Goal: Information Seeking & Learning: Compare options

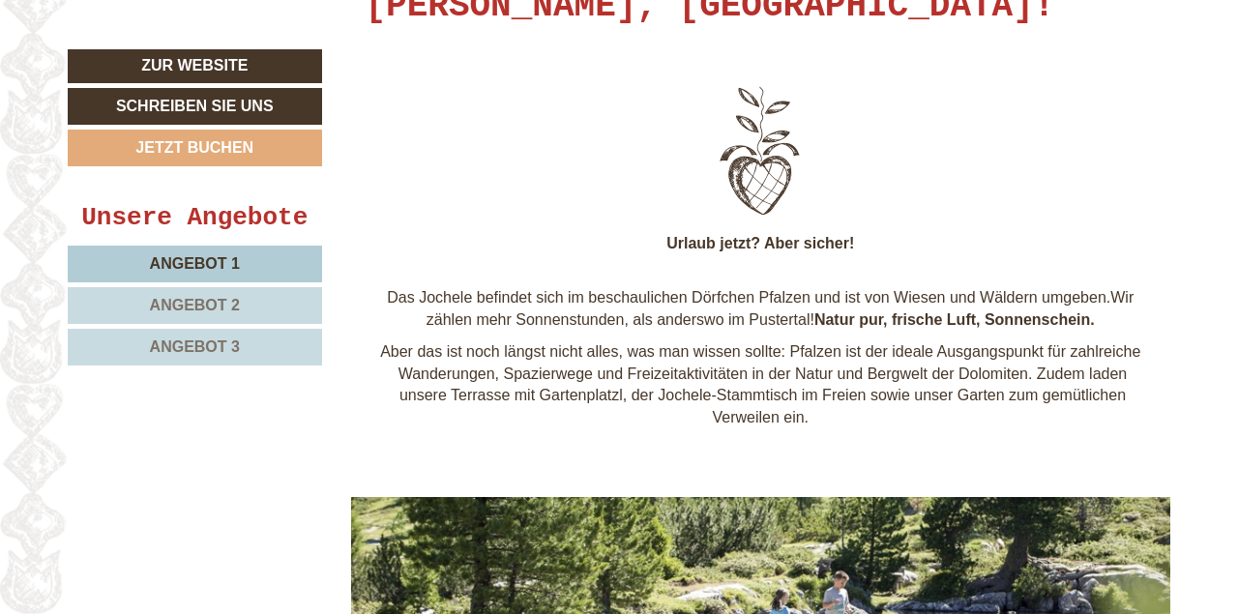
scroll to position [805, 0]
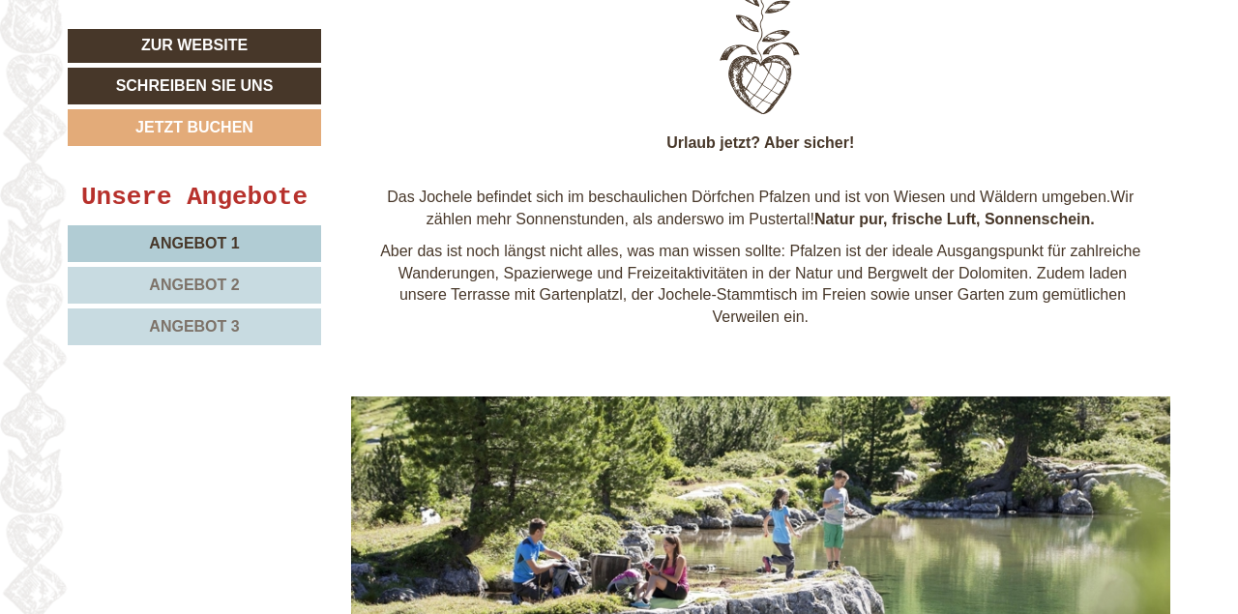
click at [223, 238] on span "Angebot 1" at bounding box center [194, 243] width 90 height 16
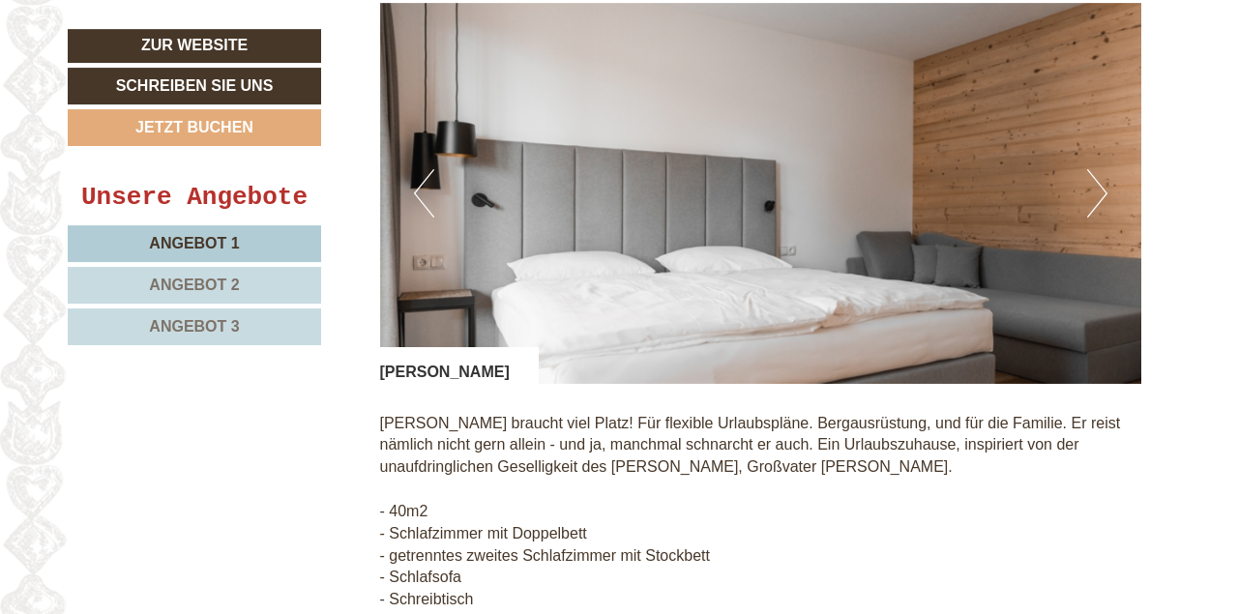
scroll to position [1805, 0]
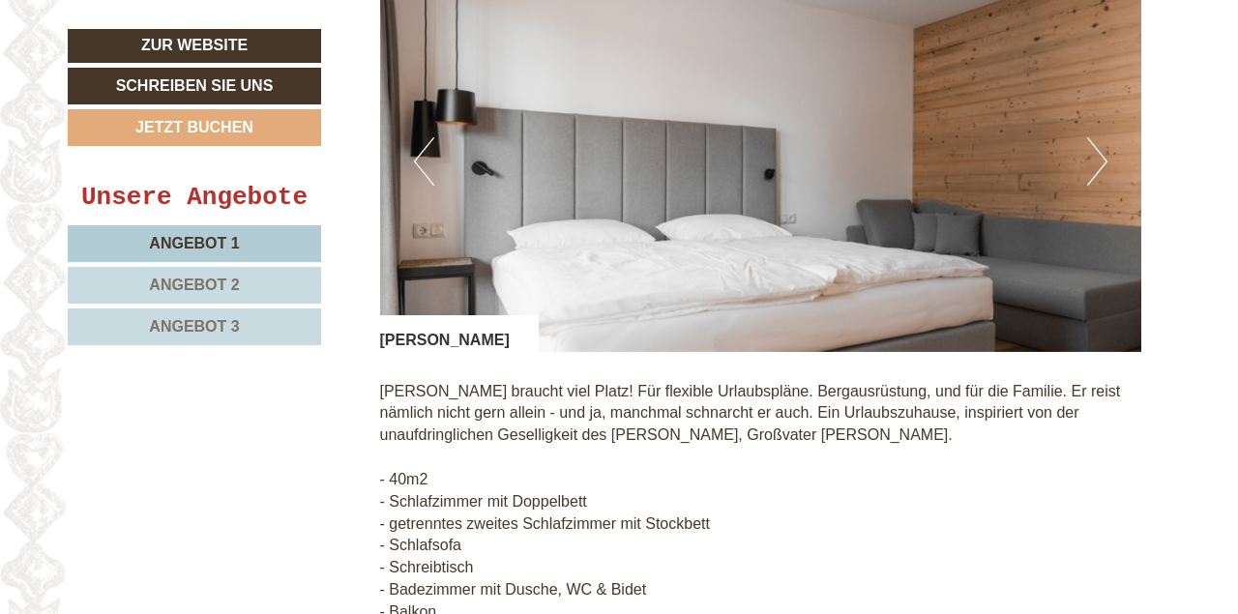
click at [1098, 169] on button "Next" at bounding box center [1097, 161] width 20 height 48
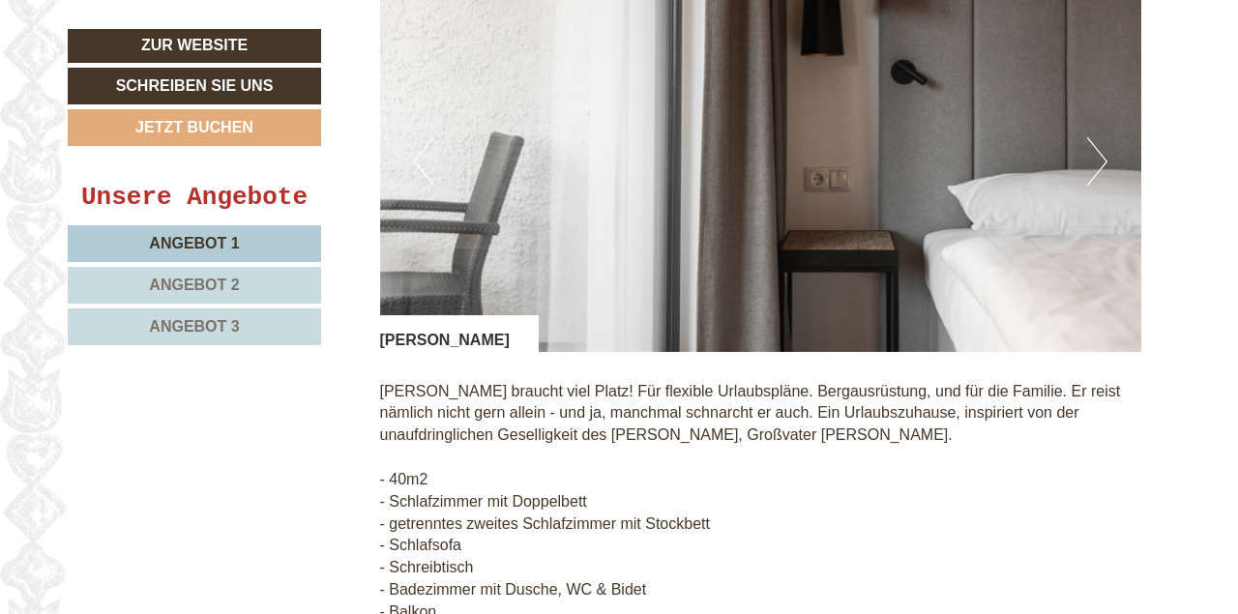
click at [1098, 169] on button "Next" at bounding box center [1097, 161] width 20 height 48
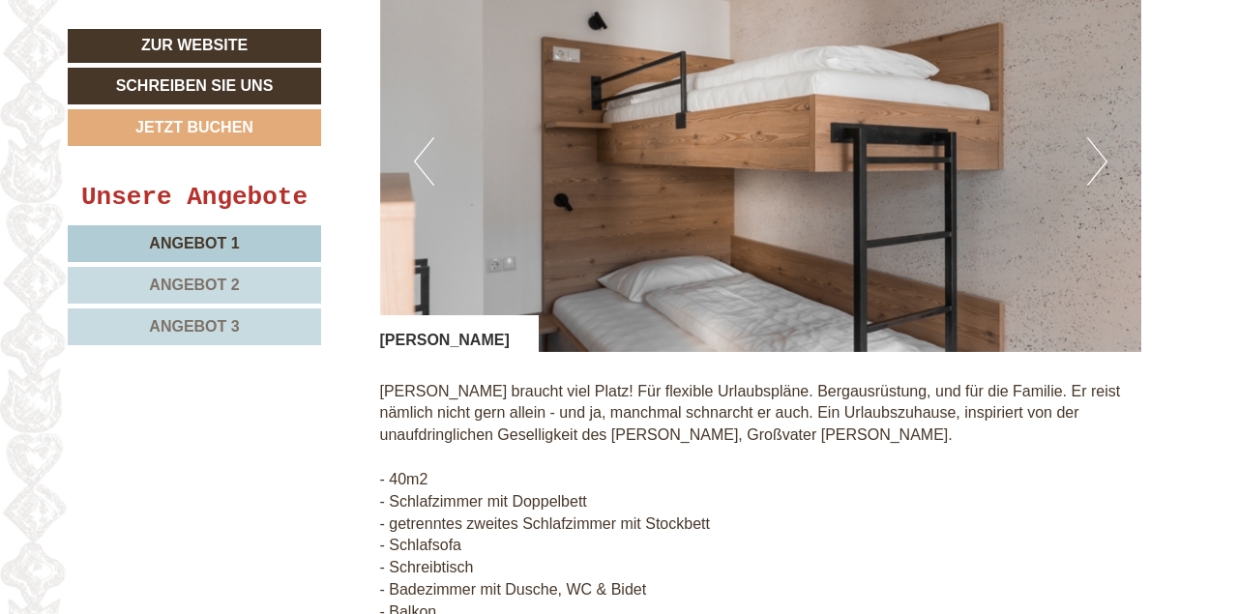
click at [1096, 165] on button "Next" at bounding box center [1097, 161] width 20 height 48
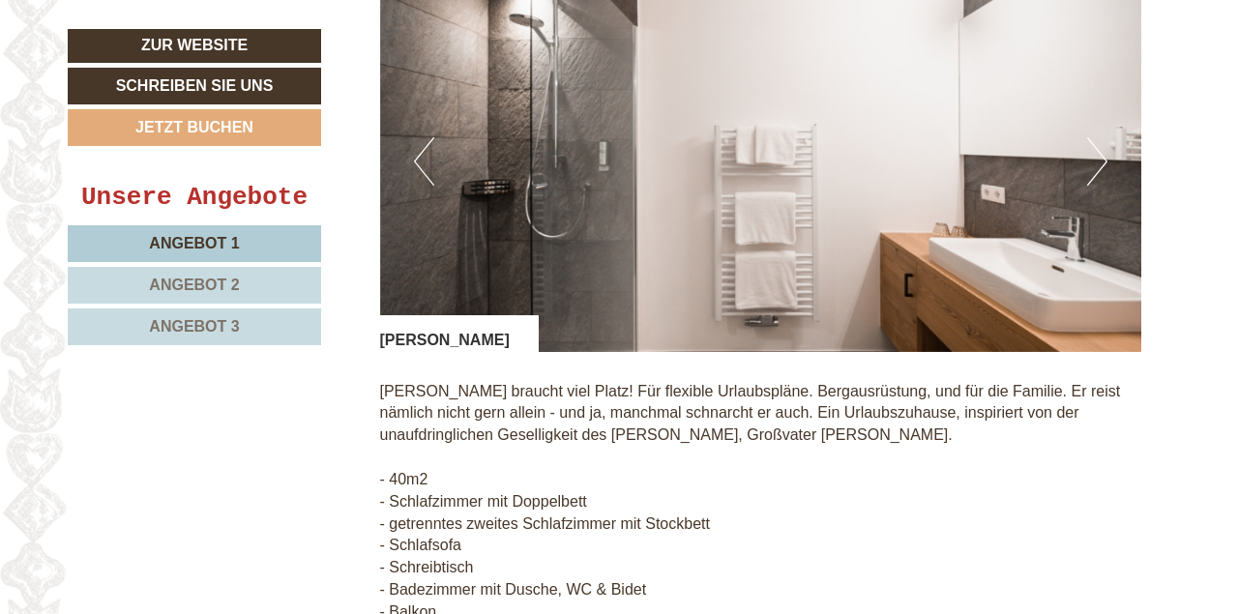
click at [1096, 165] on button "Next" at bounding box center [1097, 161] width 20 height 48
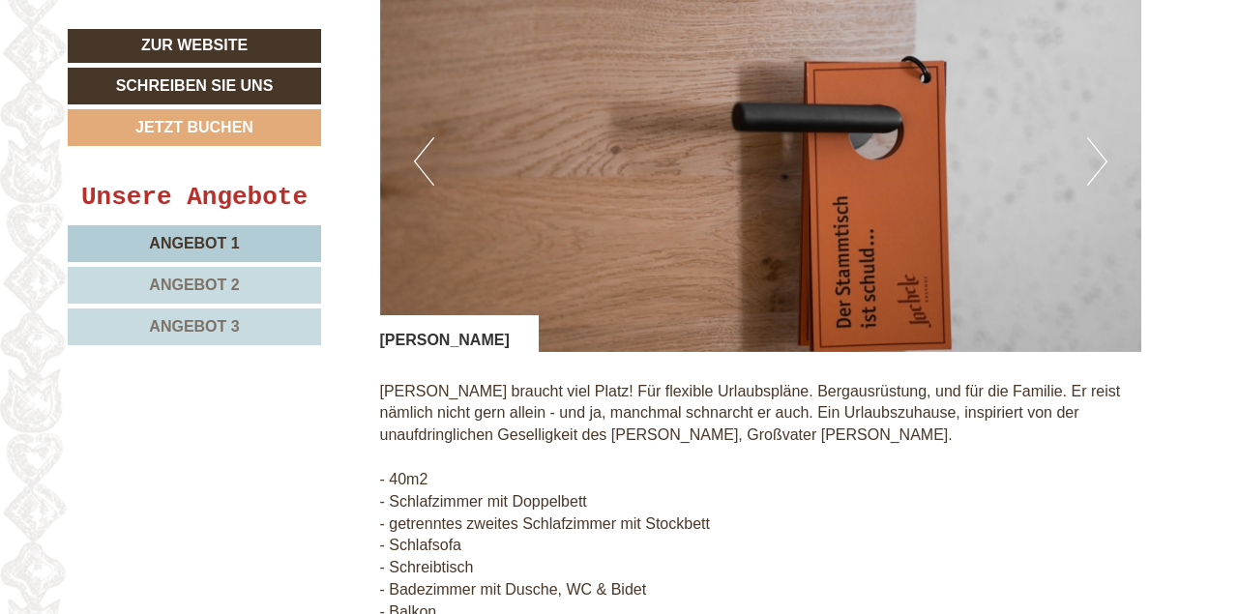
click at [1096, 165] on button "Next" at bounding box center [1097, 161] width 20 height 48
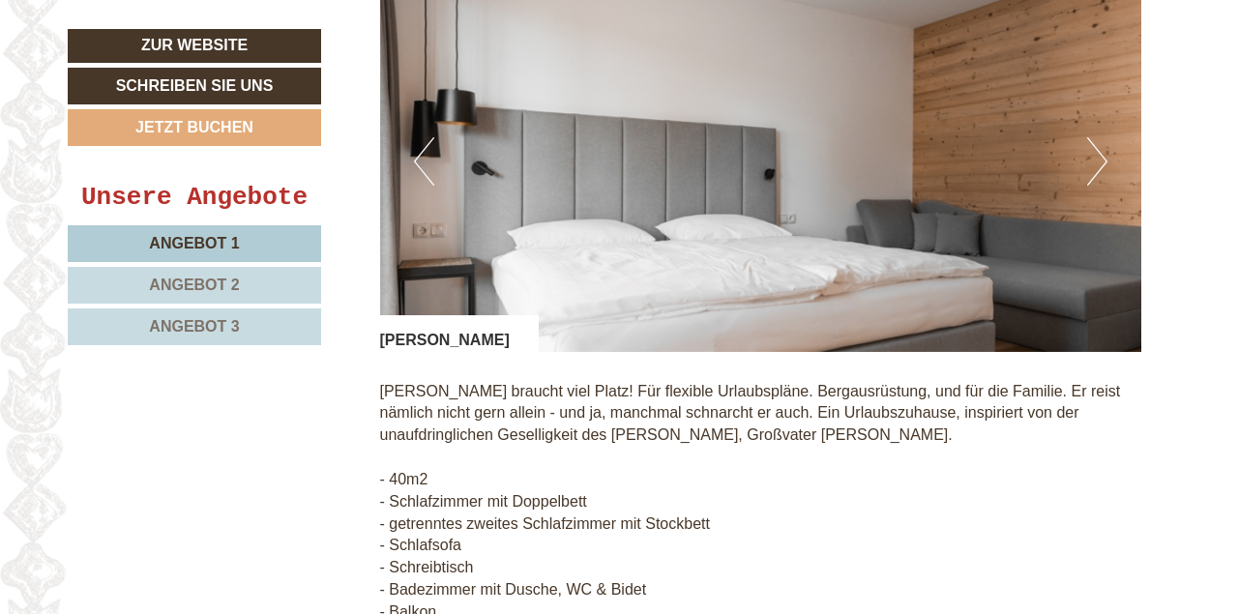
click at [1096, 165] on button "Next" at bounding box center [1097, 161] width 20 height 48
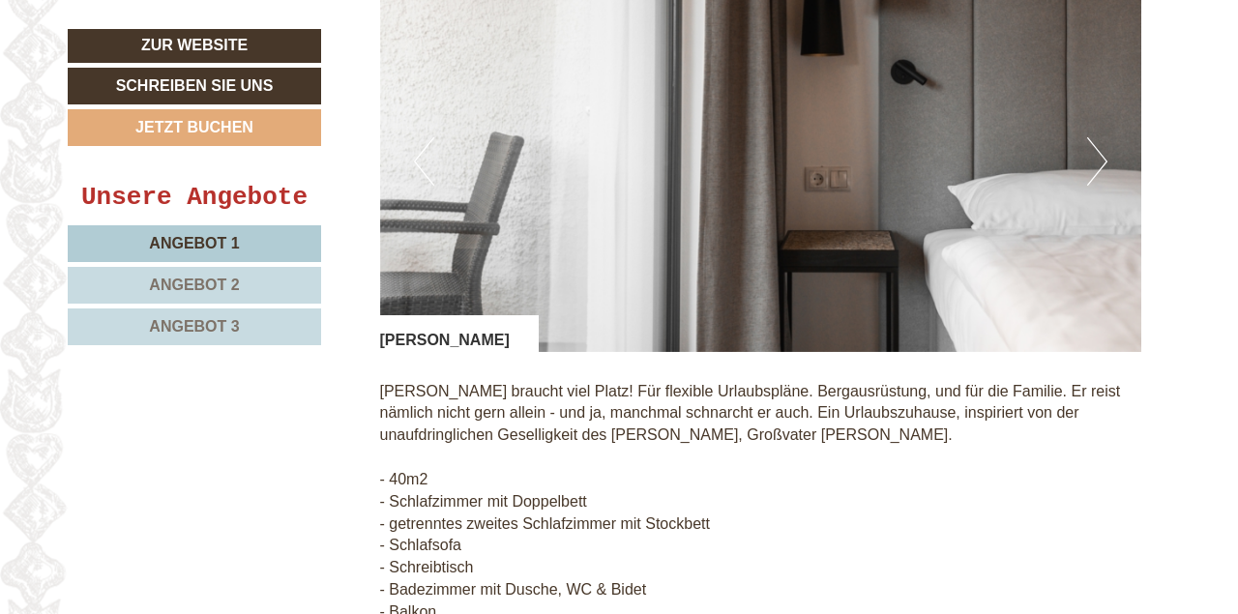
click at [1096, 165] on button "Next" at bounding box center [1097, 161] width 20 height 48
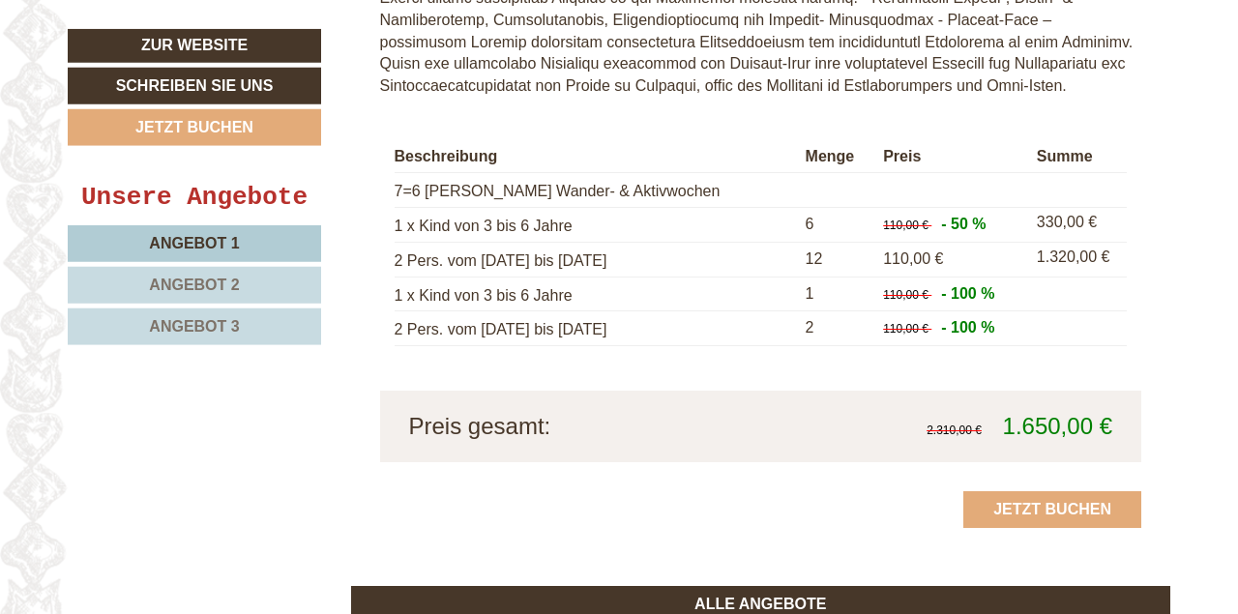
scroll to position [2811, 0]
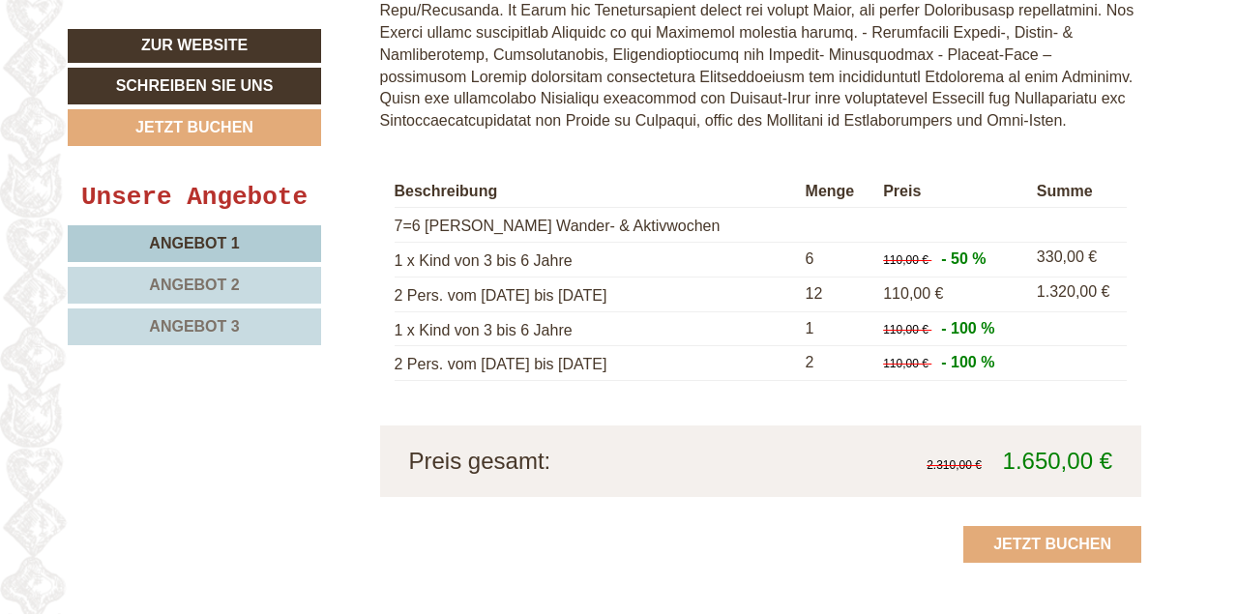
click at [221, 283] on span "Angebot 2" at bounding box center [194, 285] width 90 height 16
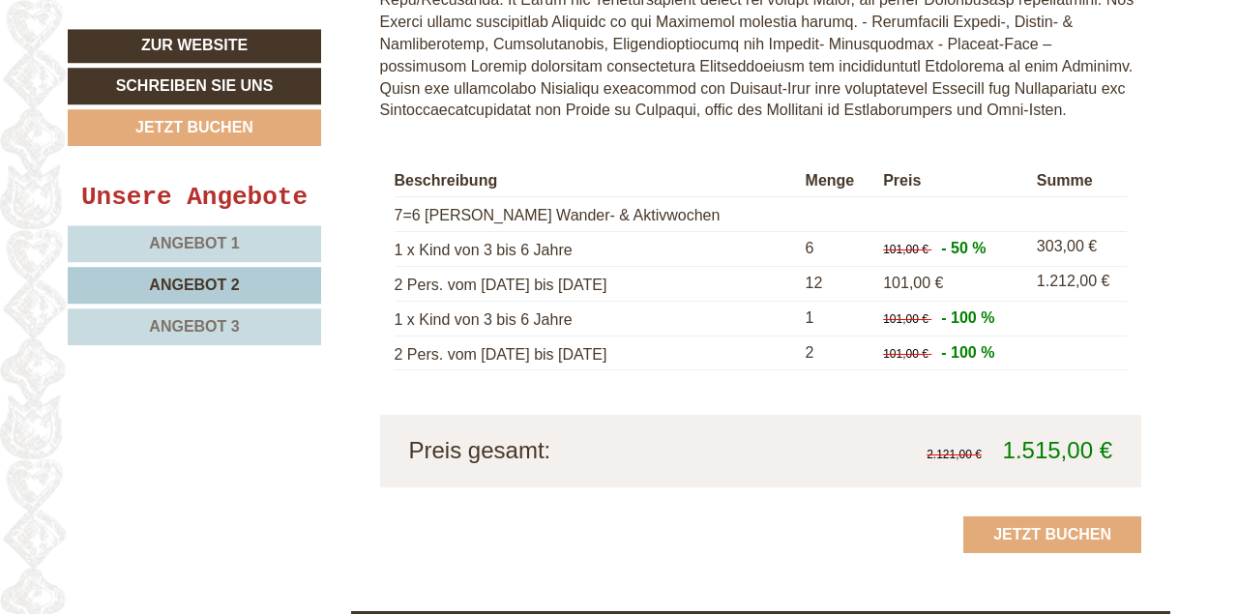
scroll to position [2711, 0]
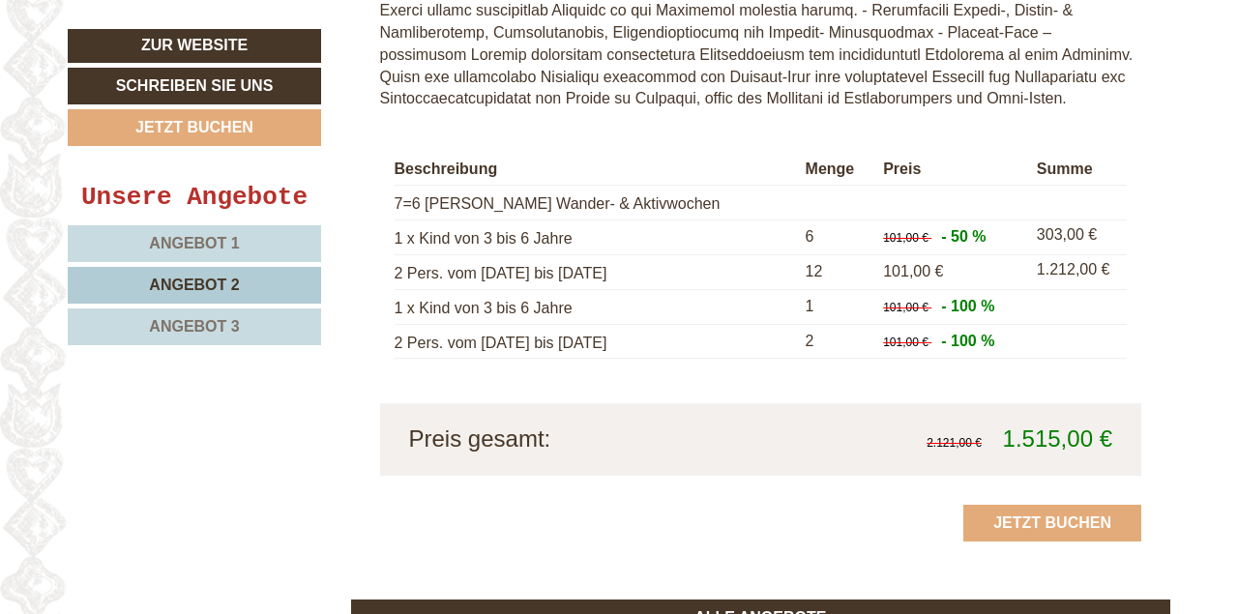
click at [212, 242] on span "Angebot 1" at bounding box center [194, 243] width 90 height 16
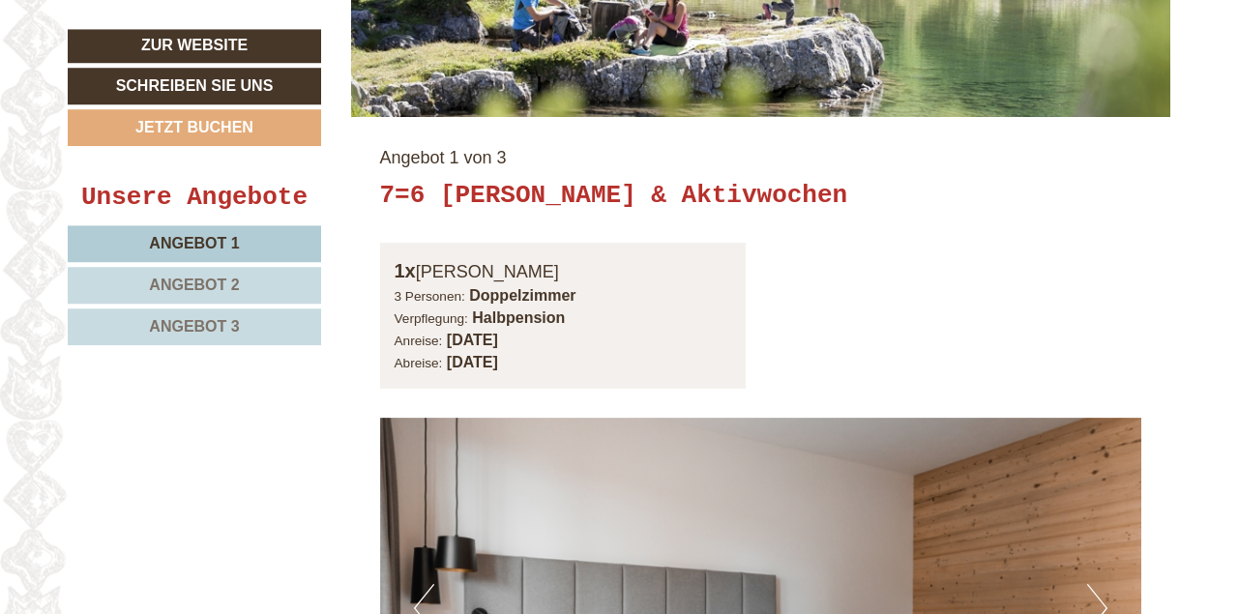
scroll to position [1503, 0]
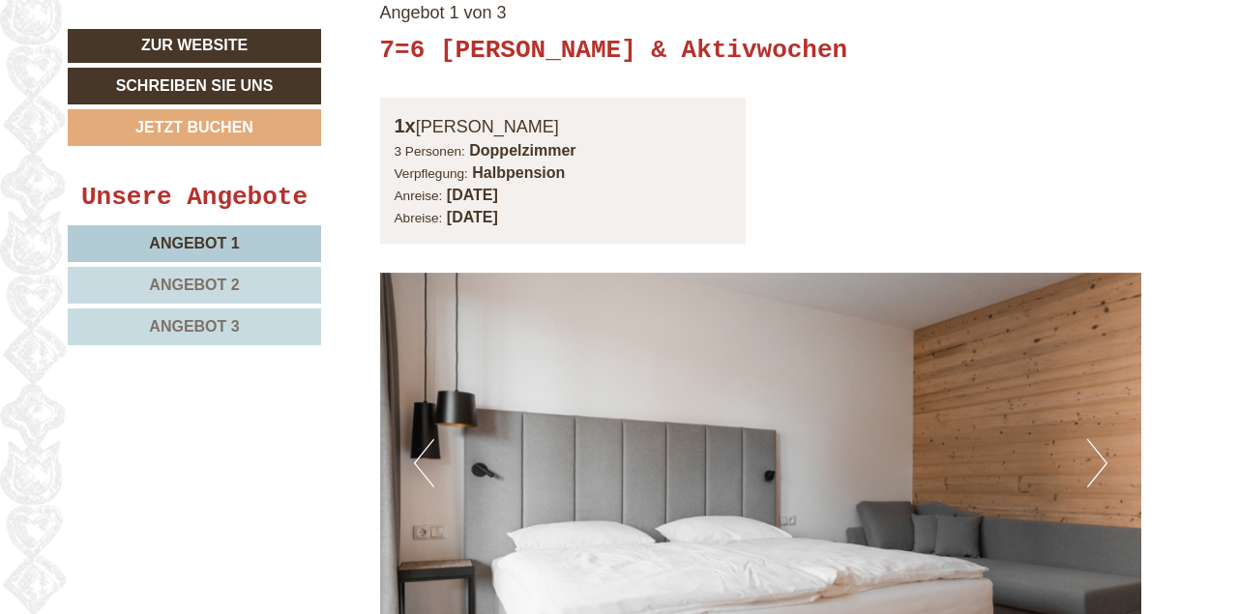
click at [243, 282] on link "Angebot 2" at bounding box center [194, 285] width 253 height 37
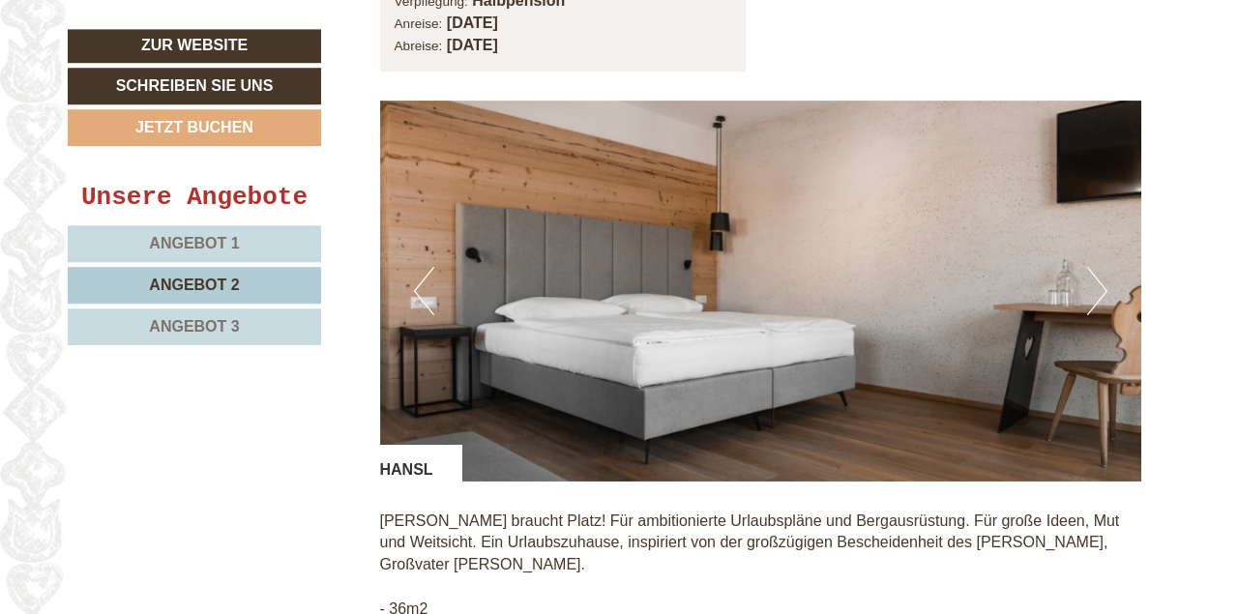
scroll to position [1705, 0]
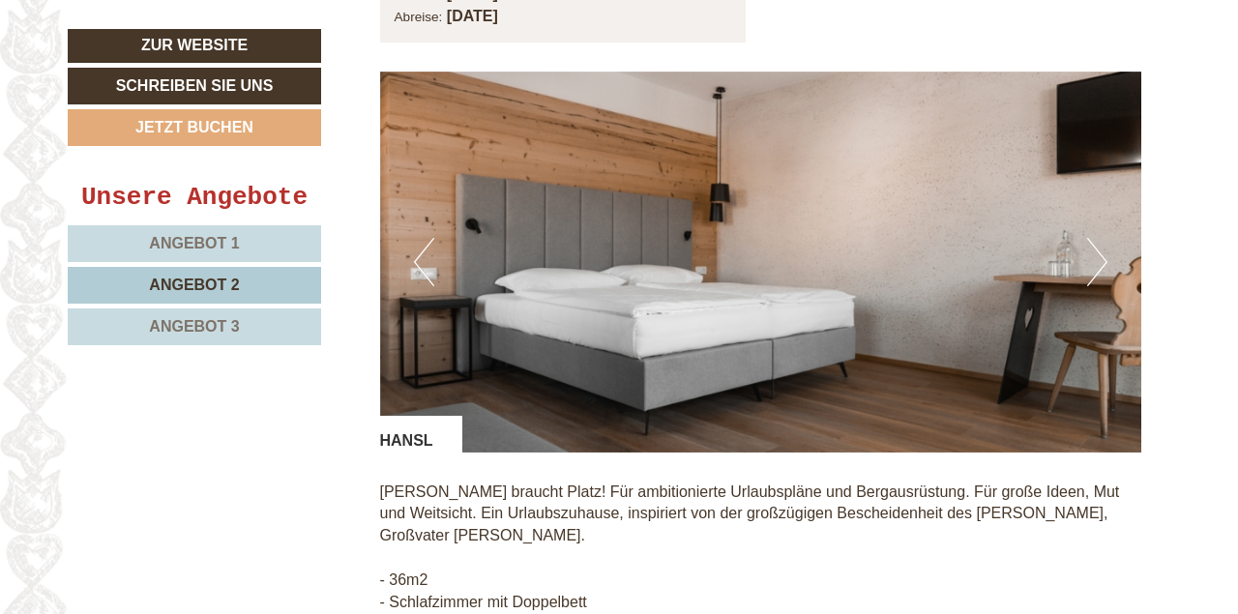
click at [1106, 258] on button "Next" at bounding box center [1097, 262] width 20 height 48
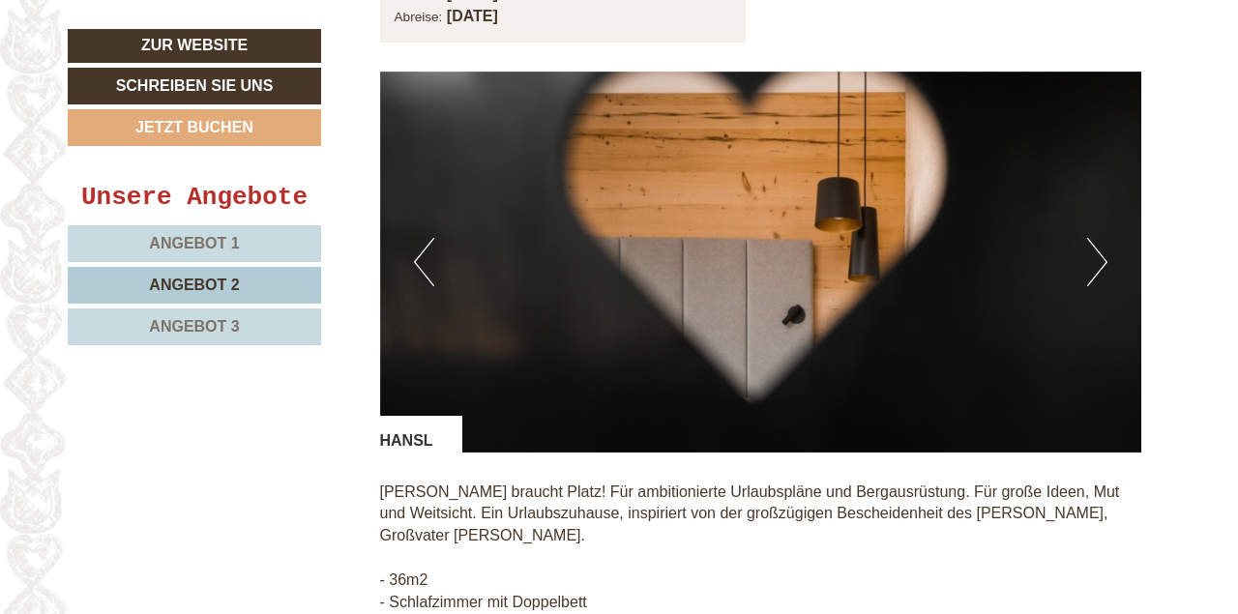
click at [1102, 258] on button "Next" at bounding box center [1097, 262] width 20 height 48
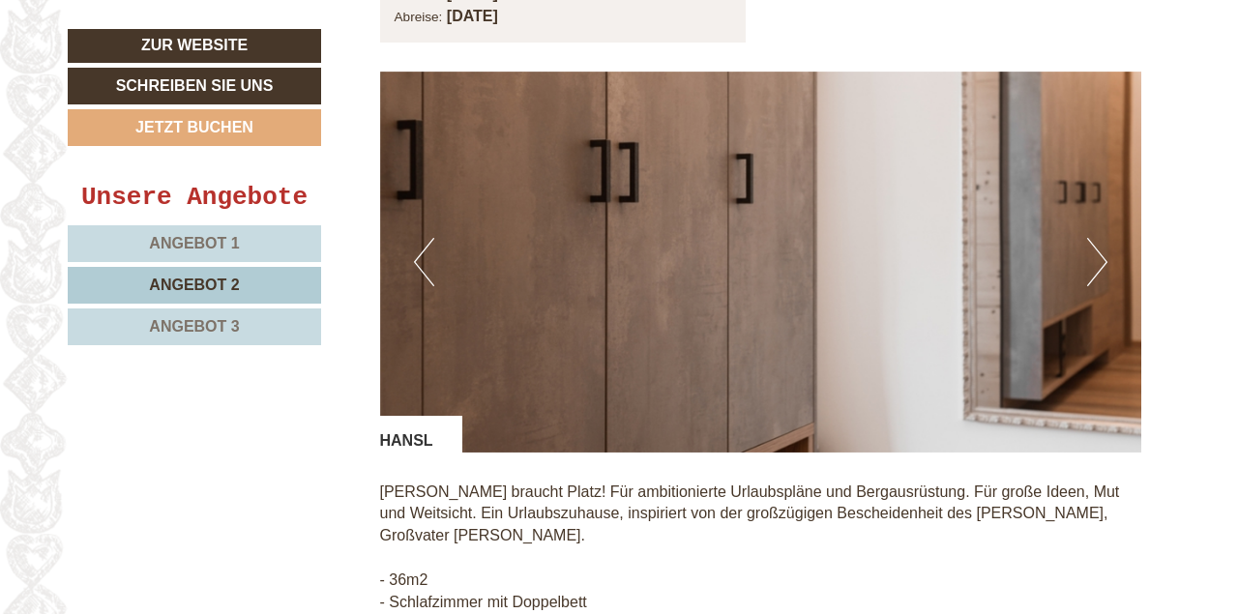
click at [1098, 258] on button "Next" at bounding box center [1097, 262] width 20 height 48
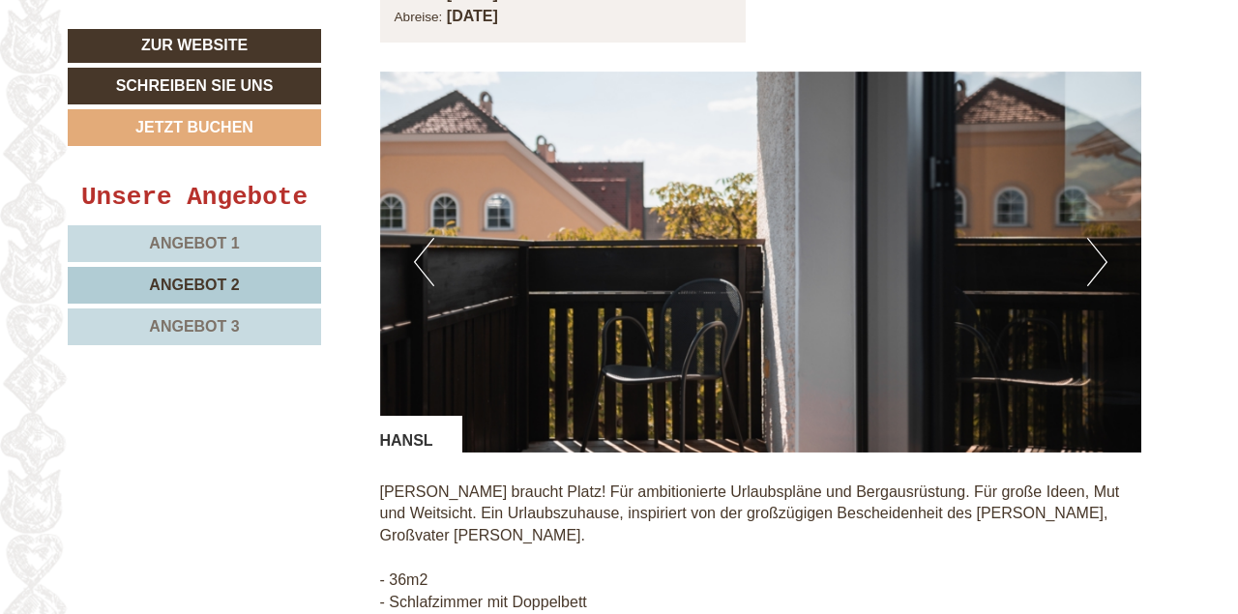
click at [1098, 258] on button "Next" at bounding box center [1097, 262] width 20 height 48
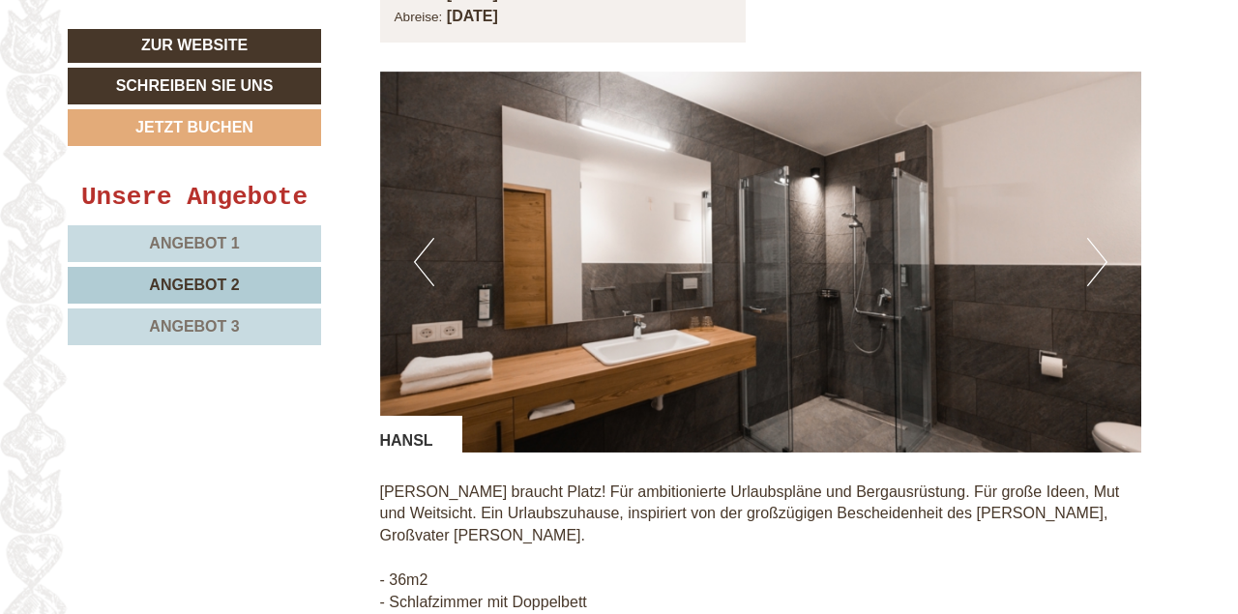
click at [1098, 258] on button "Next" at bounding box center [1097, 262] width 20 height 48
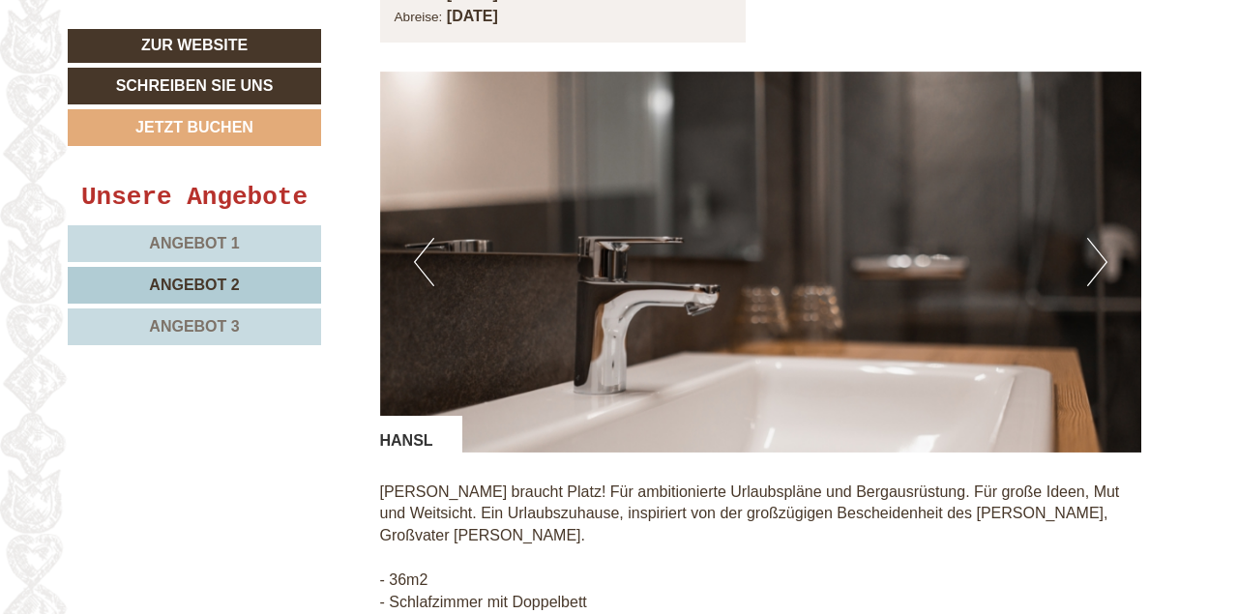
click at [1098, 258] on button "Next" at bounding box center [1097, 262] width 20 height 48
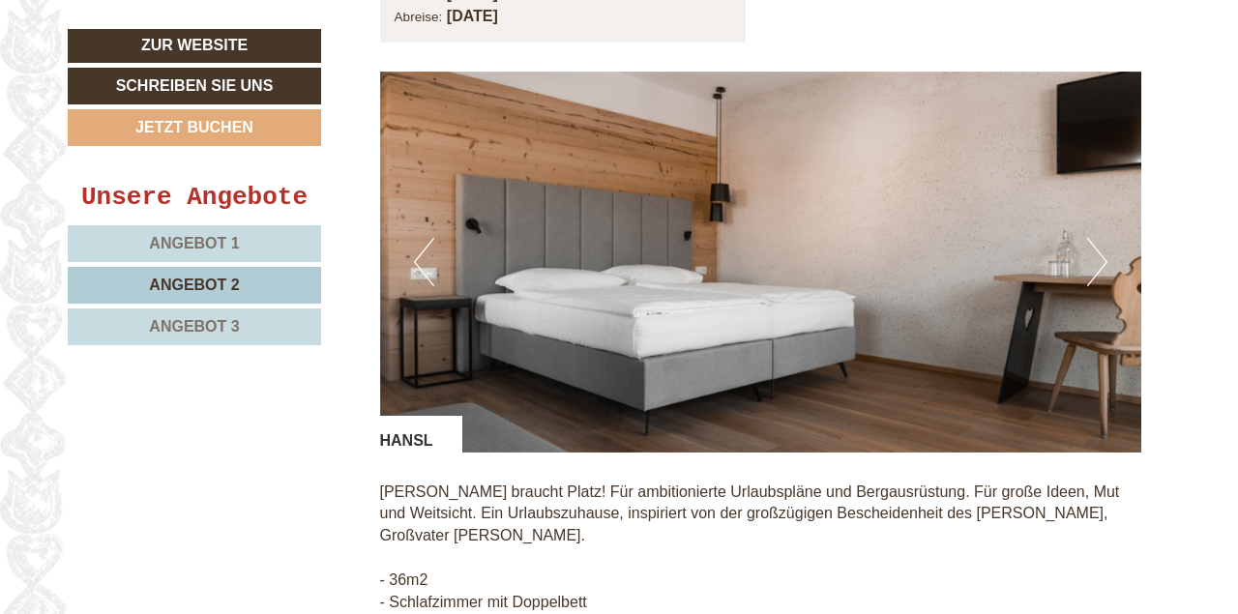
click at [1098, 258] on button "Next" at bounding box center [1097, 262] width 20 height 48
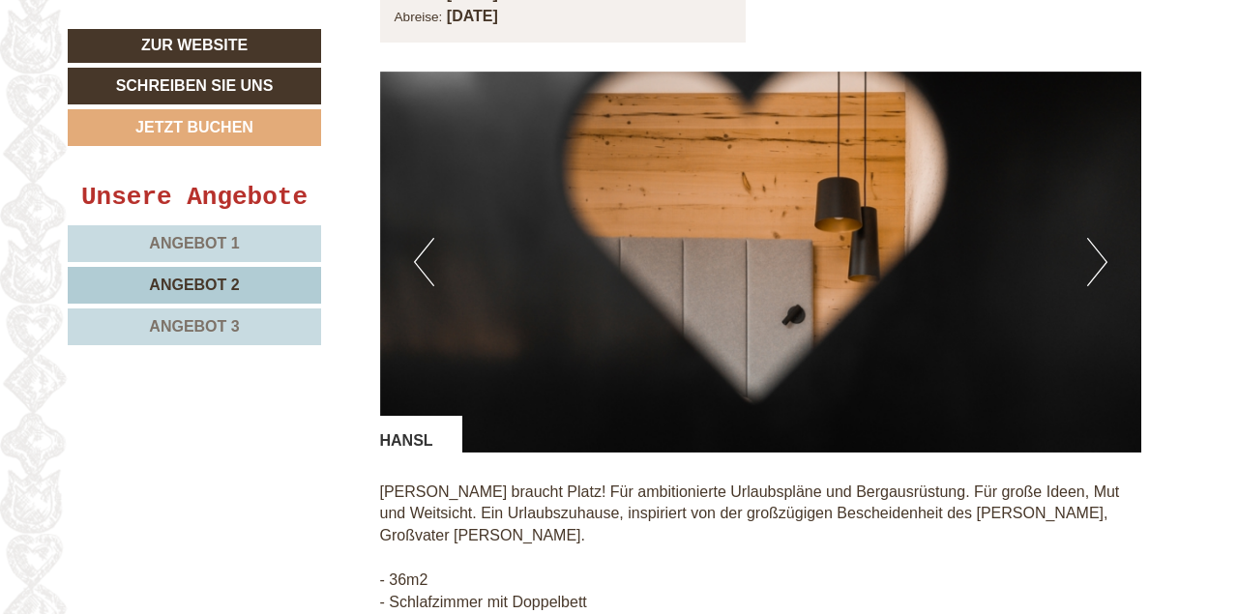
click at [1098, 258] on button "Next" at bounding box center [1097, 262] width 20 height 48
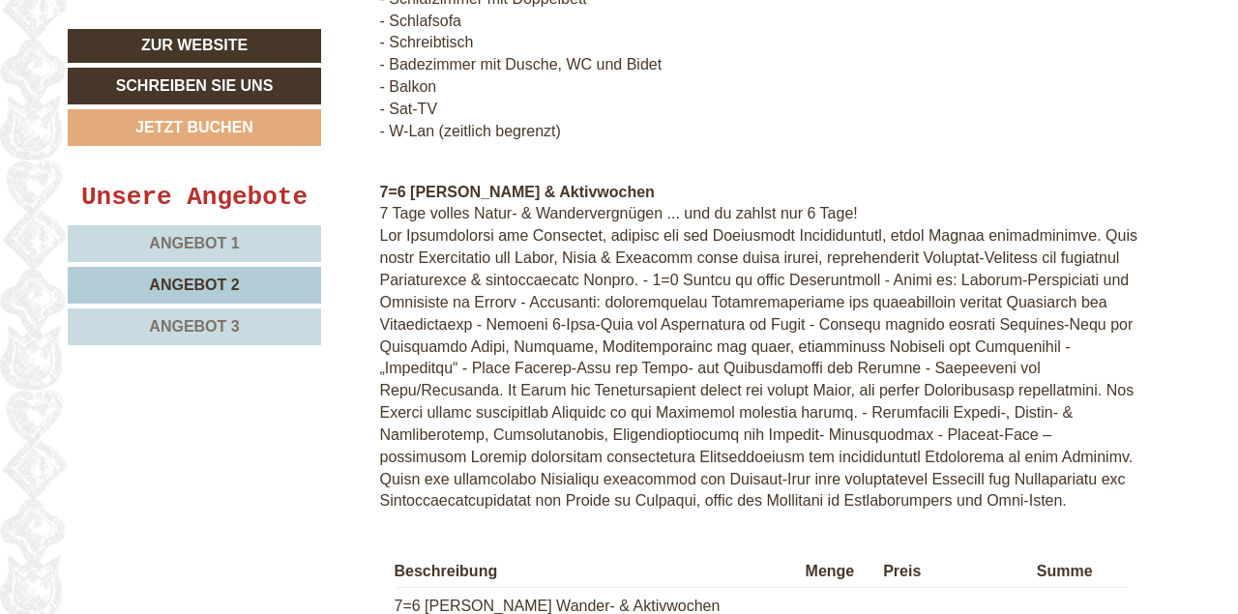
scroll to position [2610, 0]
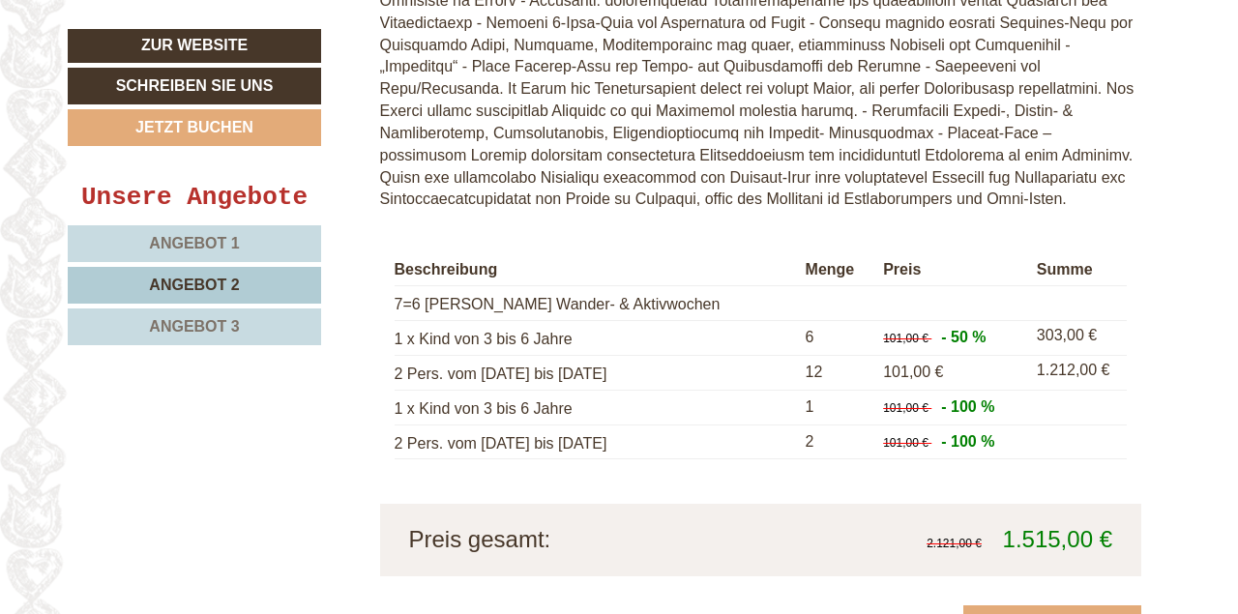
click at [200, 326] on span "Angebot 3" at bounding box center [194, 326] width 90 height 16
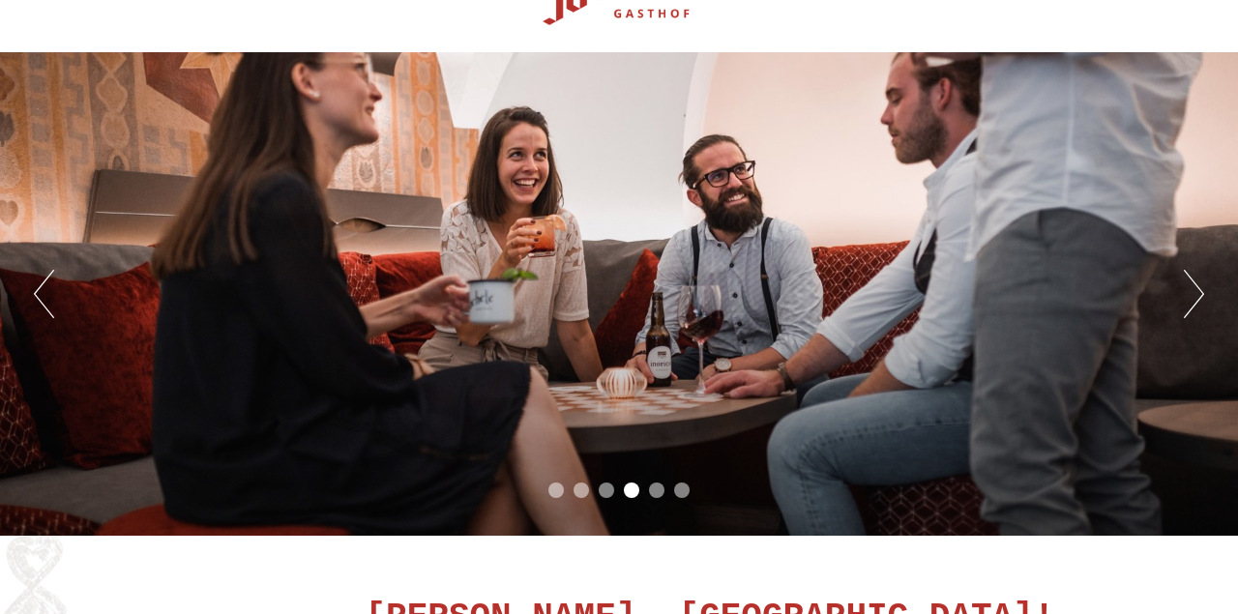
scroll to position [201, 0]
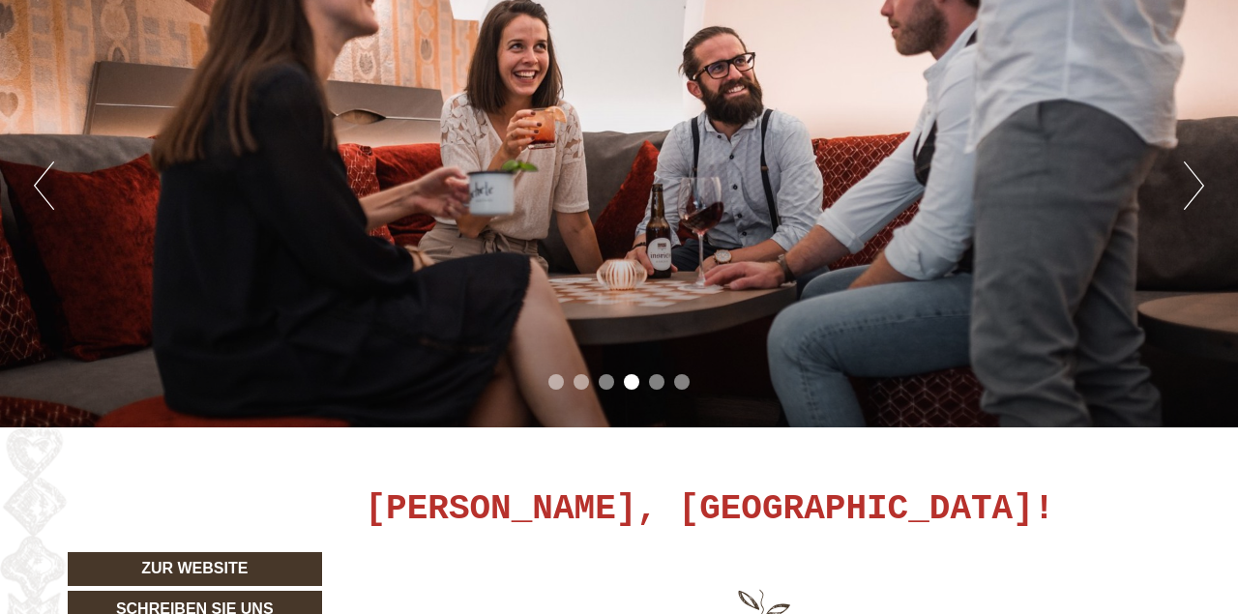
click at [557, 380] on li "1" at bounding box center [556, 381] width 15 height 15
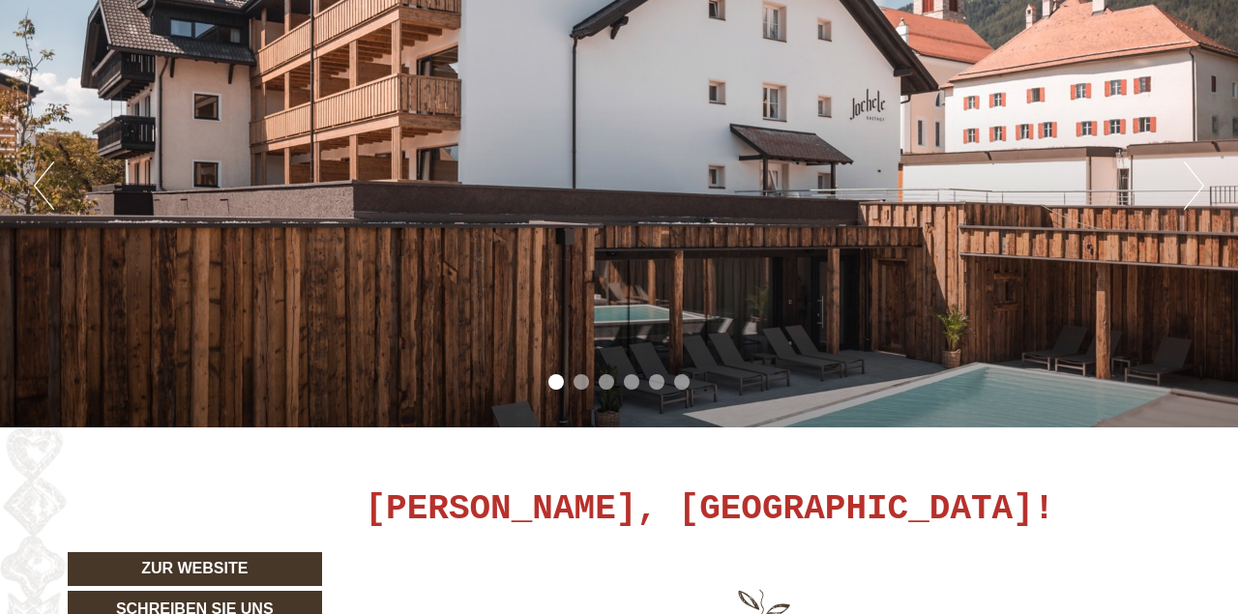
click at [579, 386] on li "2" at bounding box center [581, 381] width 15 height 15
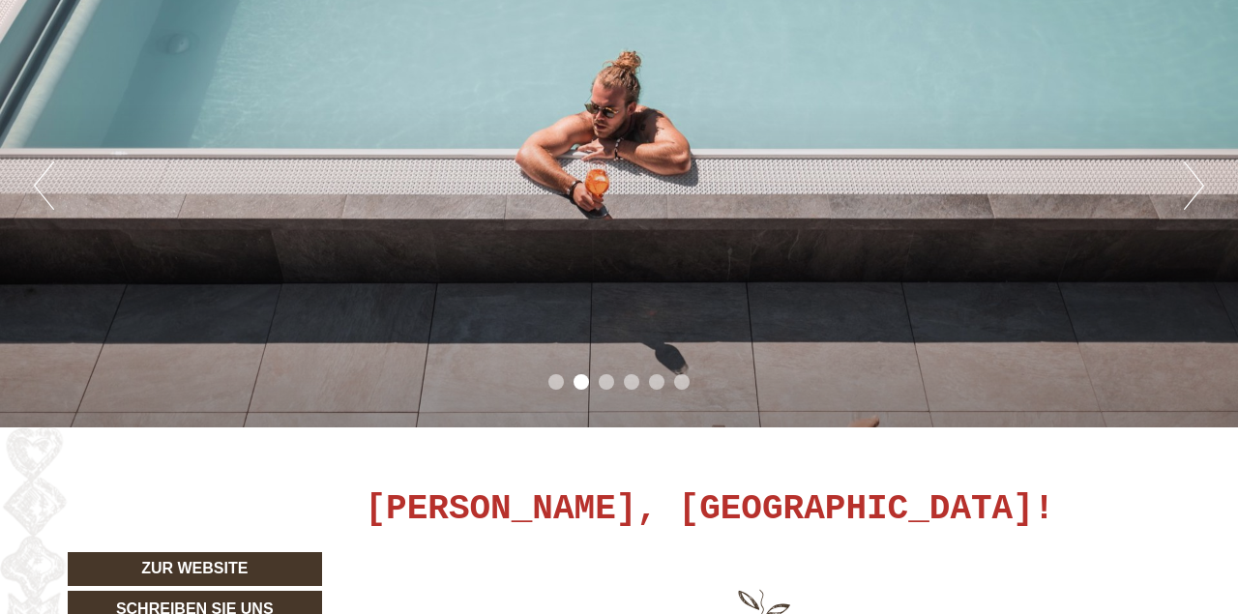
scroll to position [0, 0]
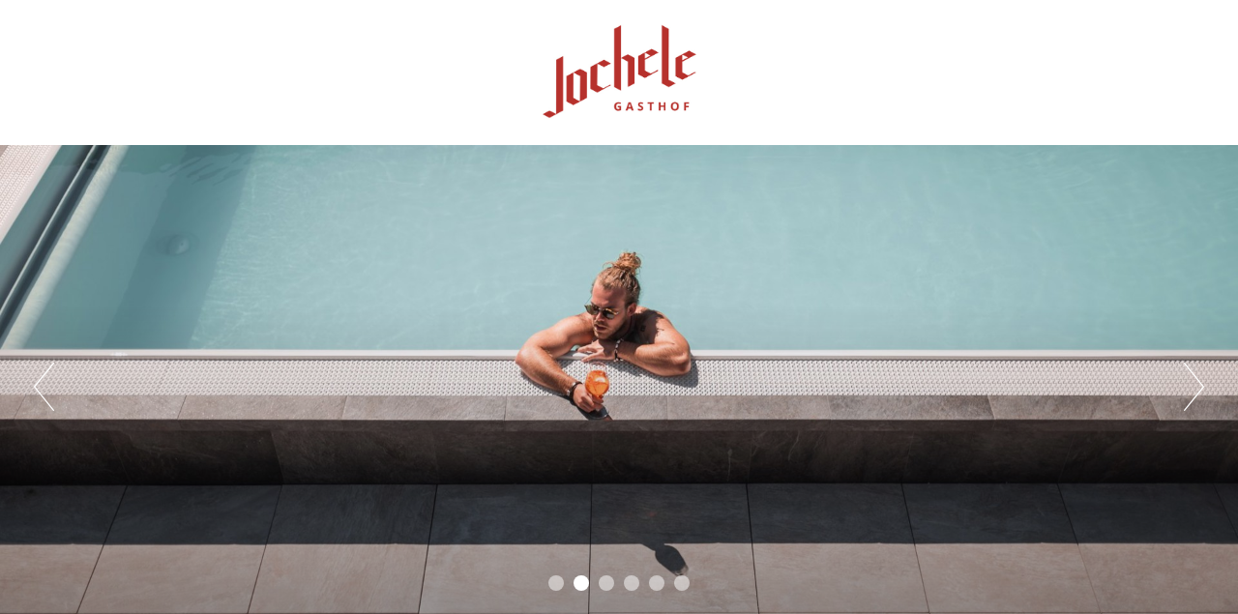
click at [602, 582] on li "3" at bounding box center [606, 583] width 15 height 15
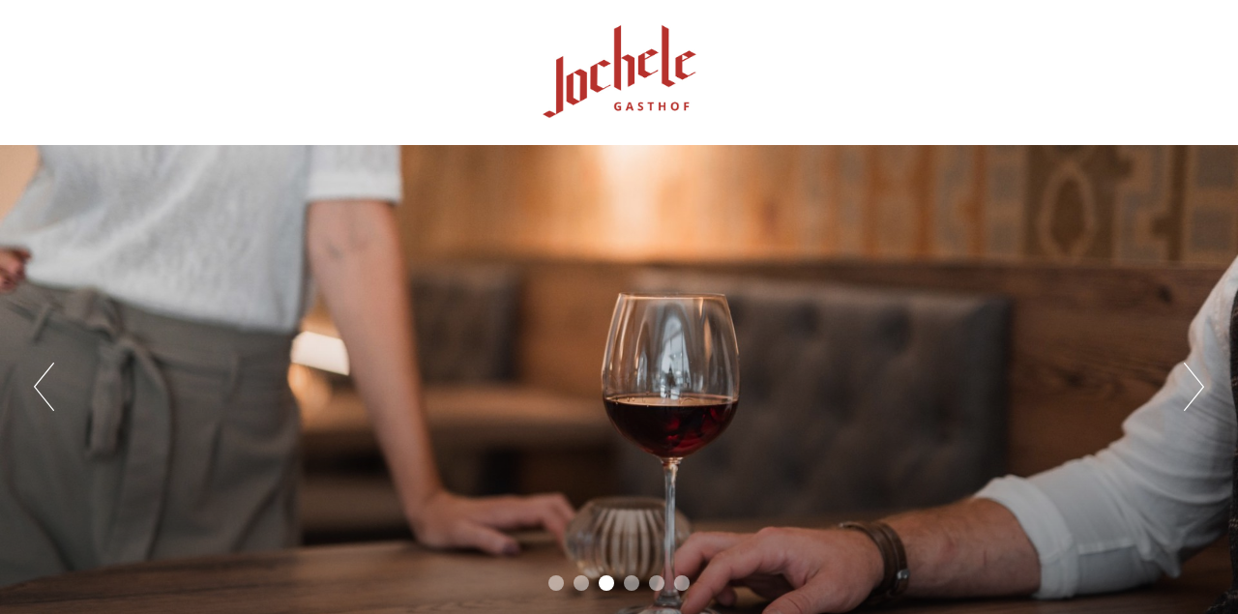
click at [634, 581] on li "4" at bounding box center [631, 583] width 15 height 15
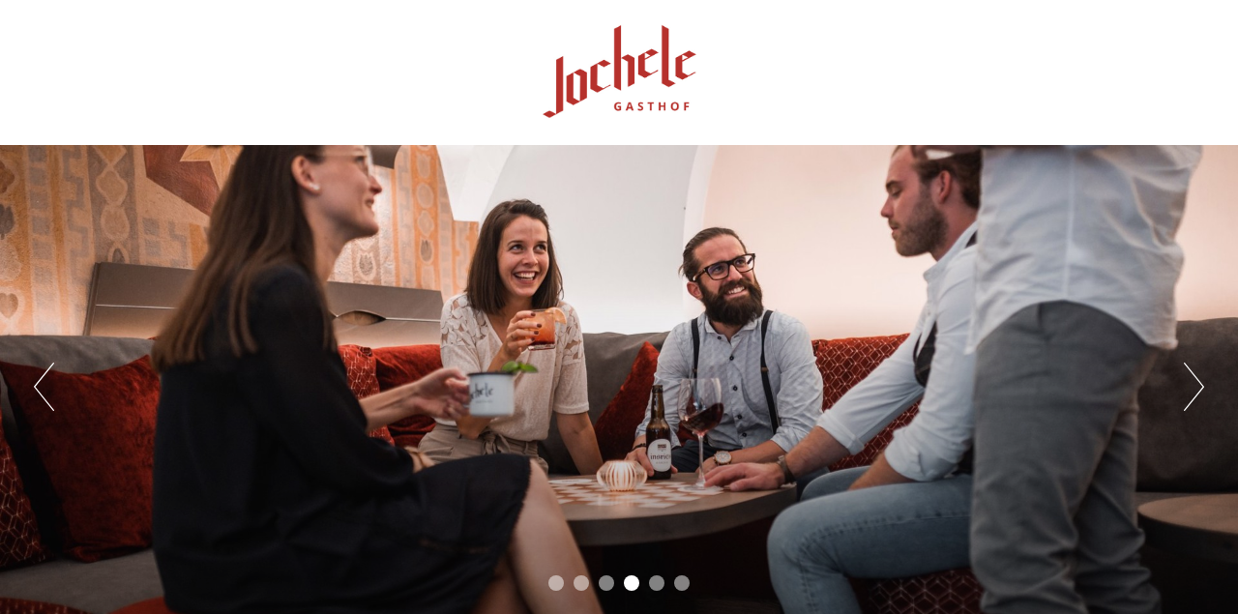
click at [655, 586] on li "5" at bounding box center [656, 583] width 15 height 15
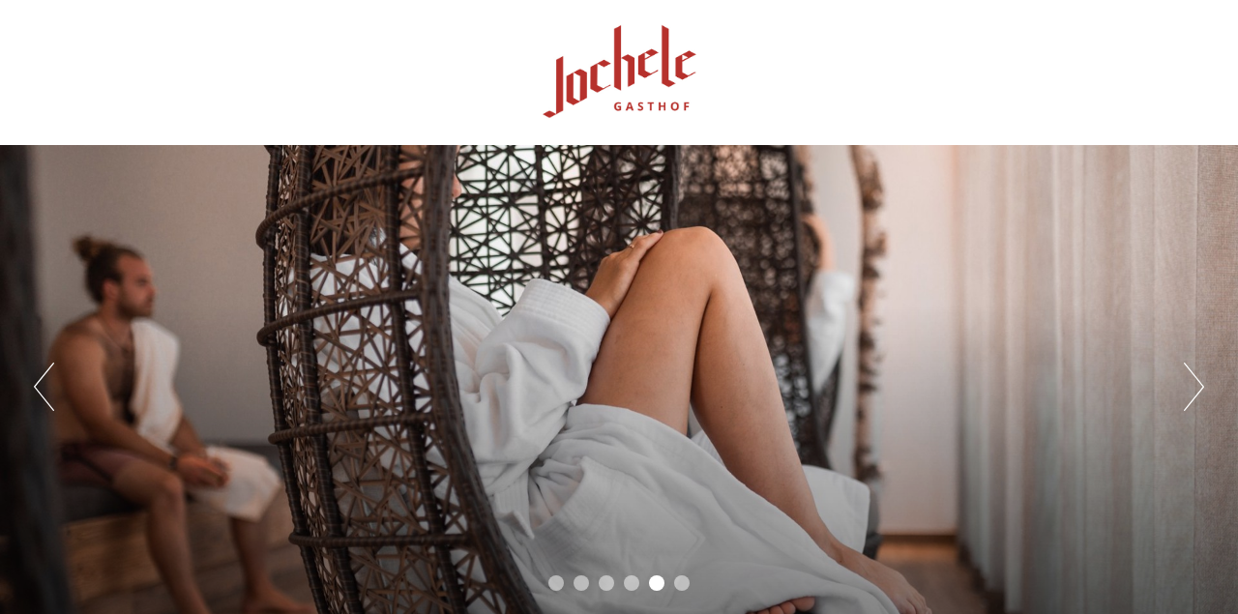
click at [679, 583] on li "6" at bounding box center [681, 583] width 15 height 15
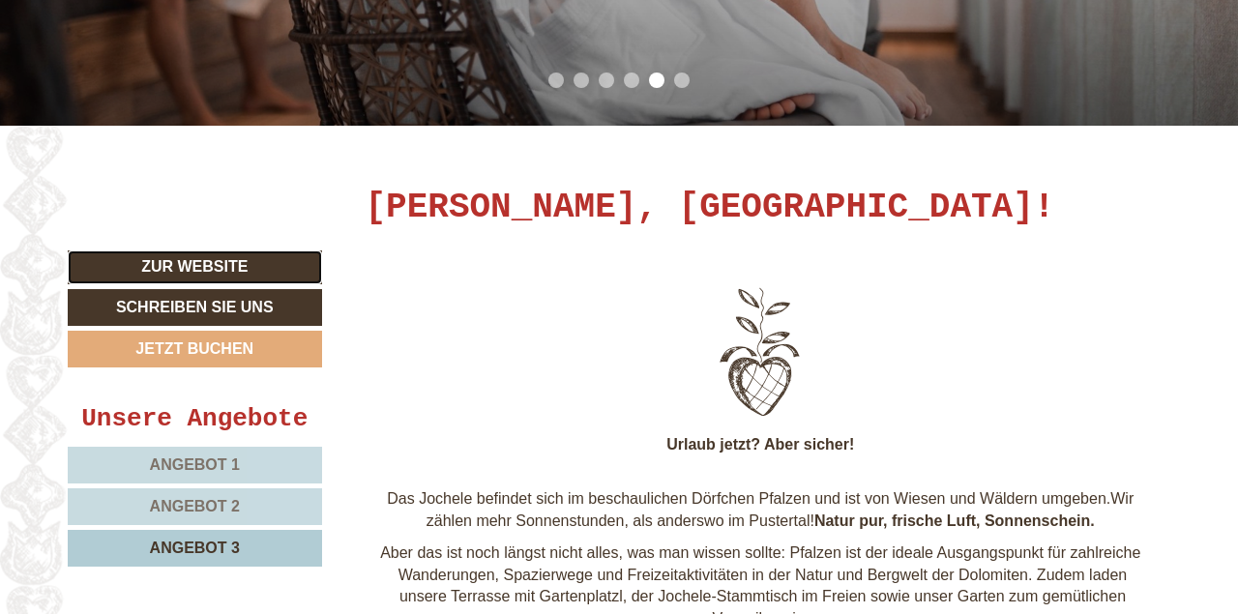
click at [245, 265] on link "Zur Website" at bounding box center [195, 268] width 254 height 34
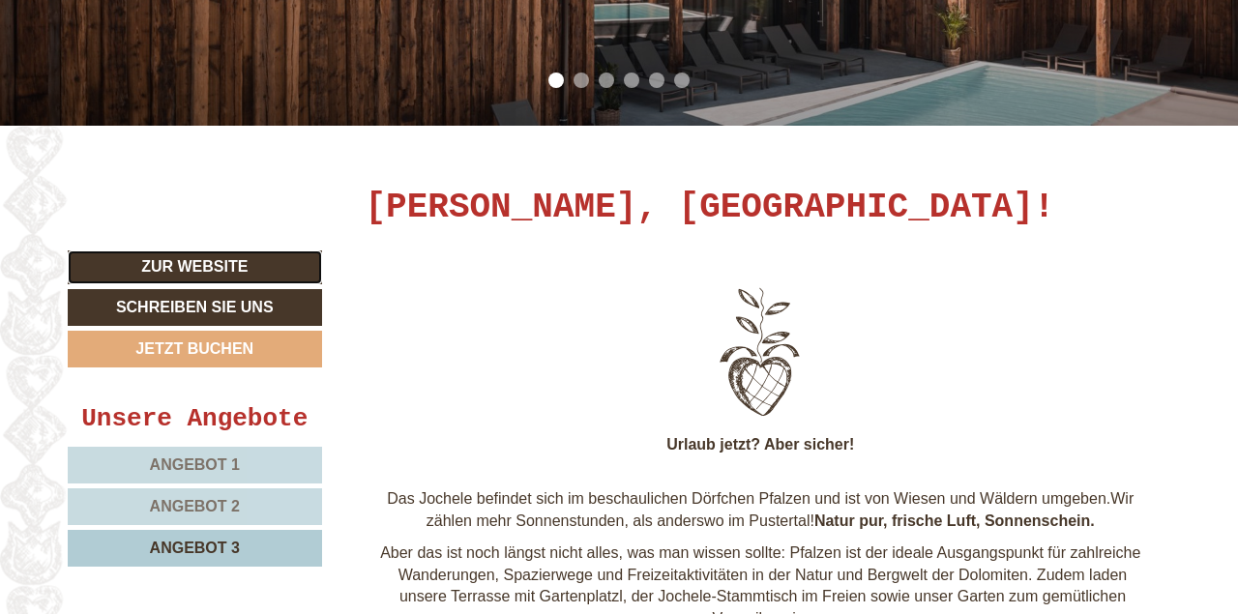
scroll to position [0, 0]
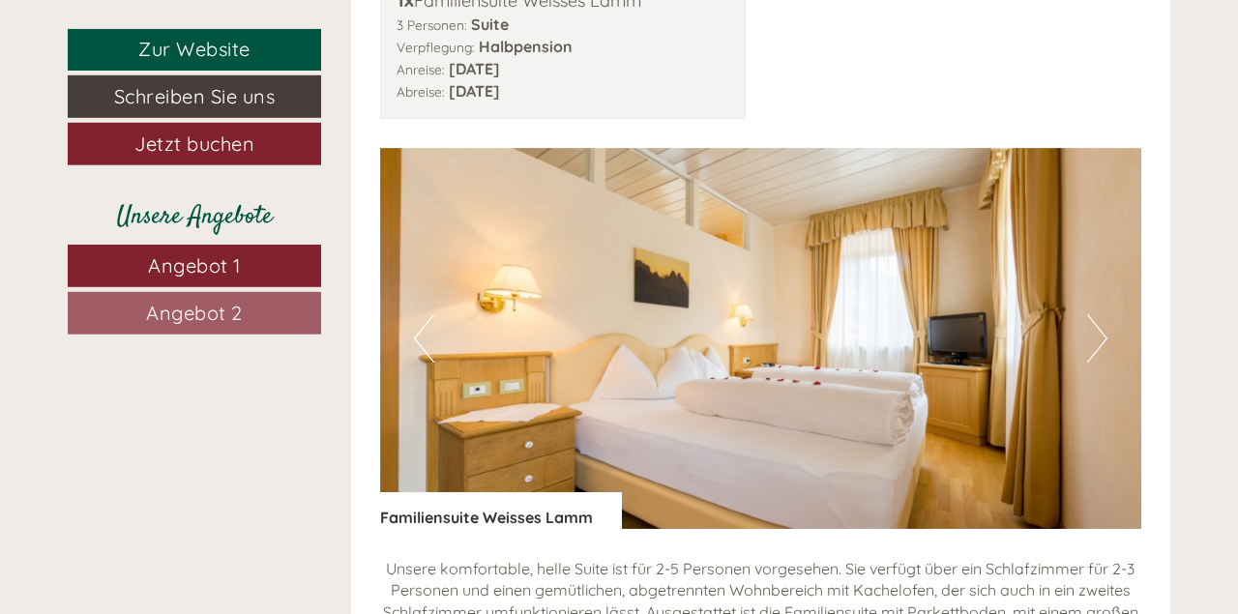
scroll to position [1308, 0]
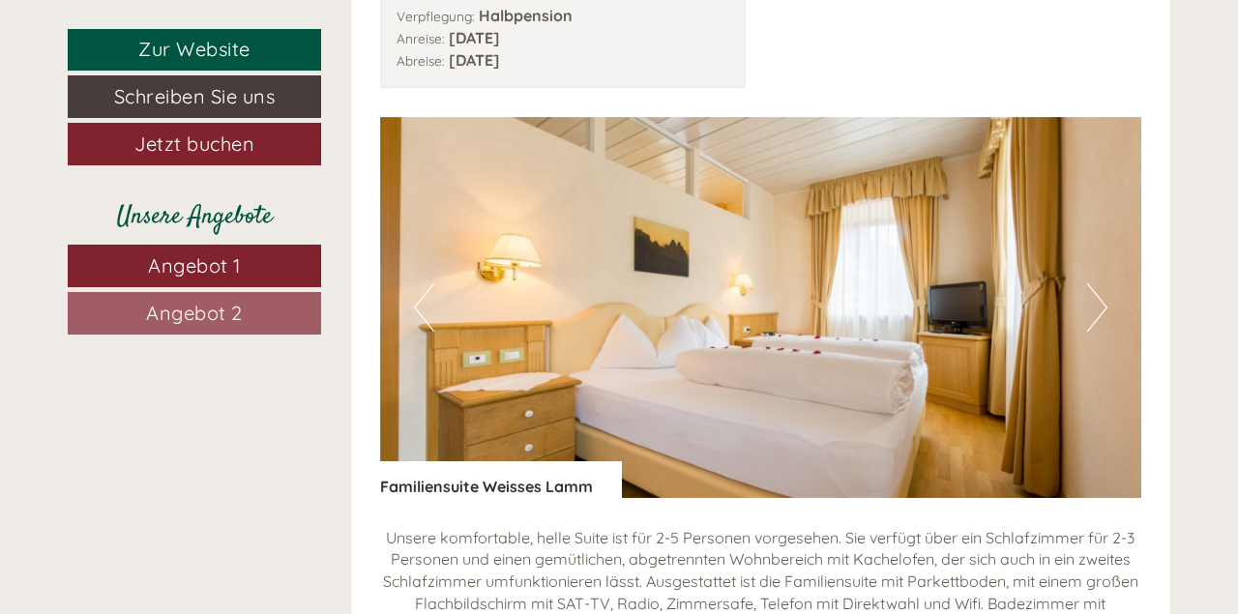
click at [1090, 303] on button "Next" at bounding box center [1097, 307] width 20 height 48
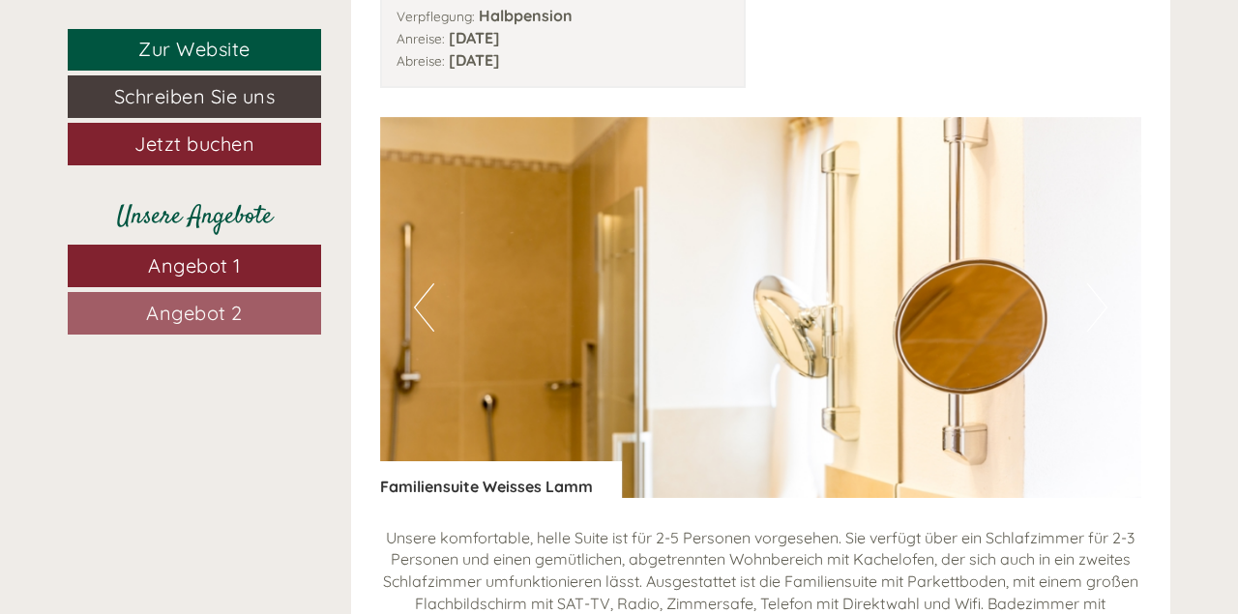
click at [1090, 303] on button "Next" at bounding box center [1097, 307] width 20 height 48
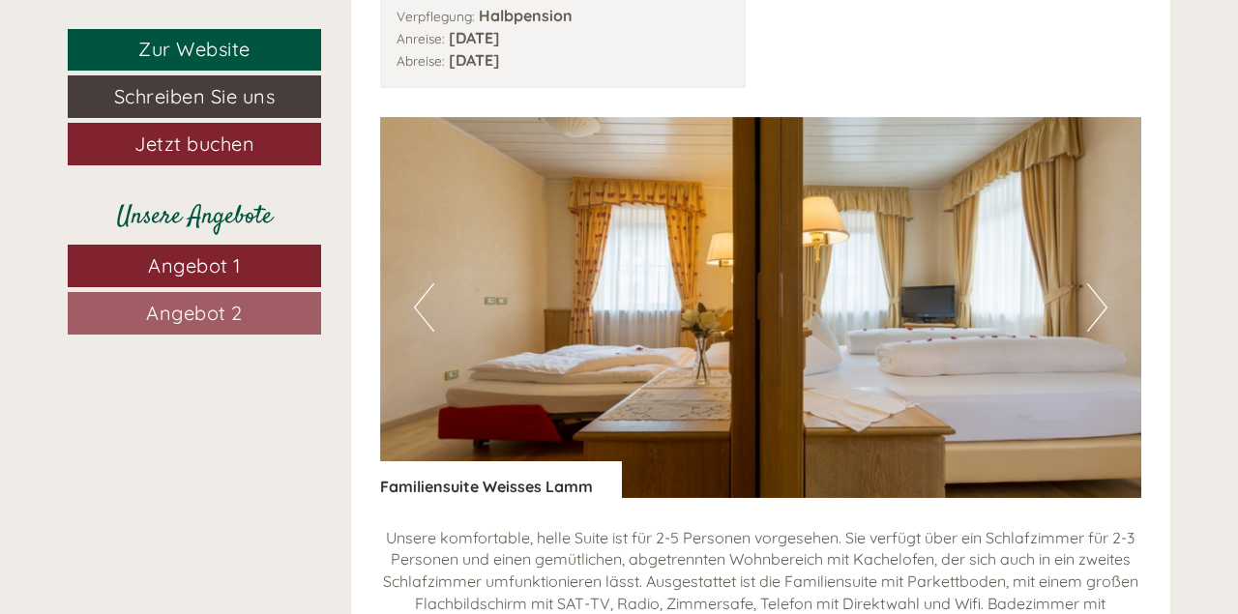
click at [1090, 303] on button "Next" at bounding box center [1097, 307] width 20 height 48
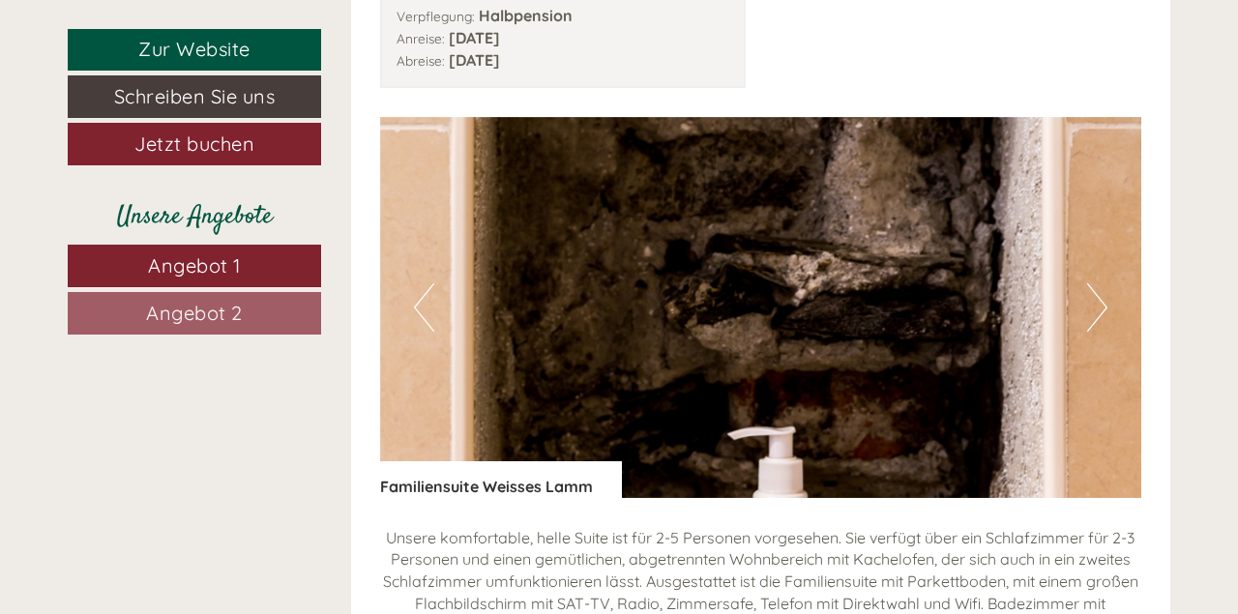
click at [1090, 303] on button "Next" at bounding box center [1097, 307] width 20 height 48
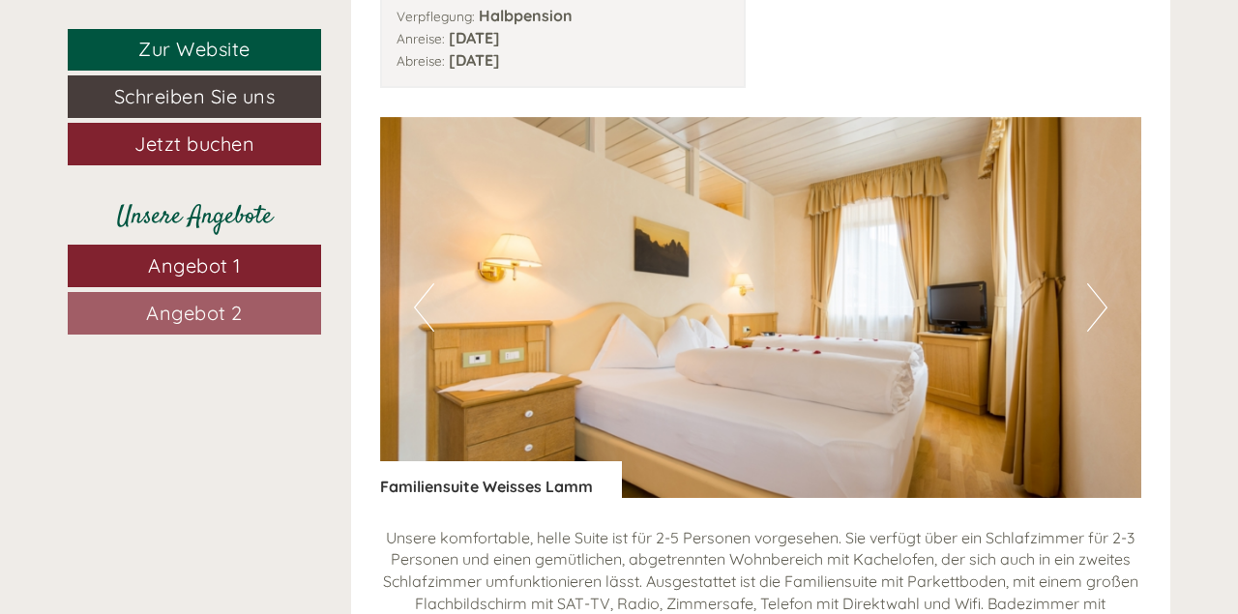
click at [1090, 303] on button "Next" at bounding box center [1097, 307] width 20 height 48
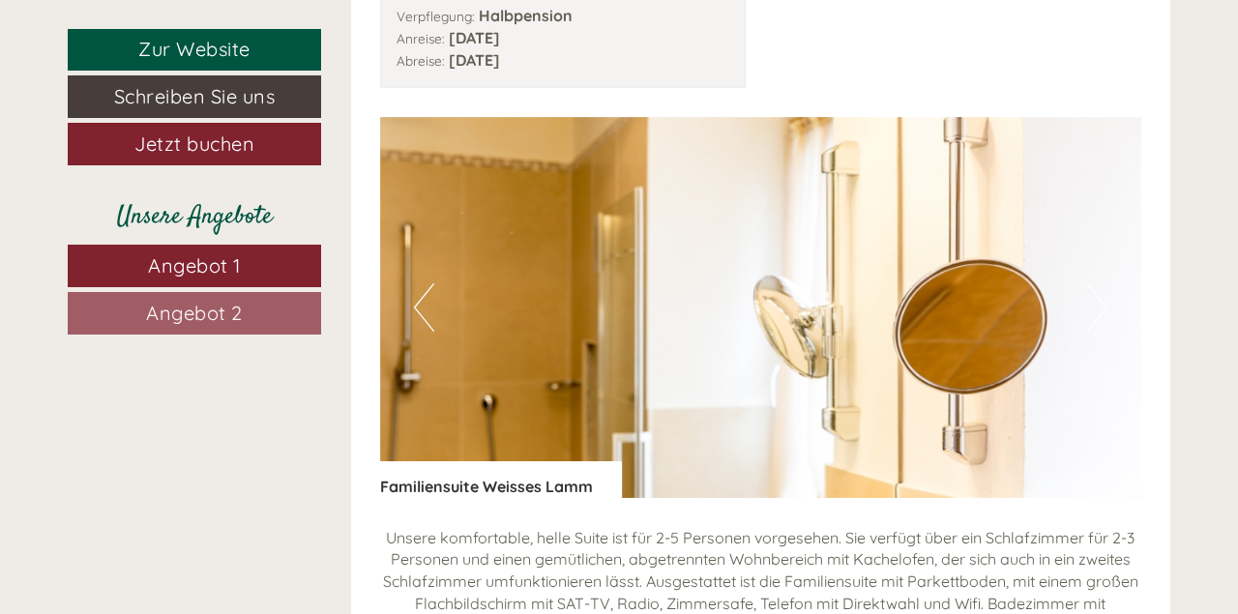
click at [1090, 303] on button "Next" at bounding box center [1097, 307] width 20 height 48
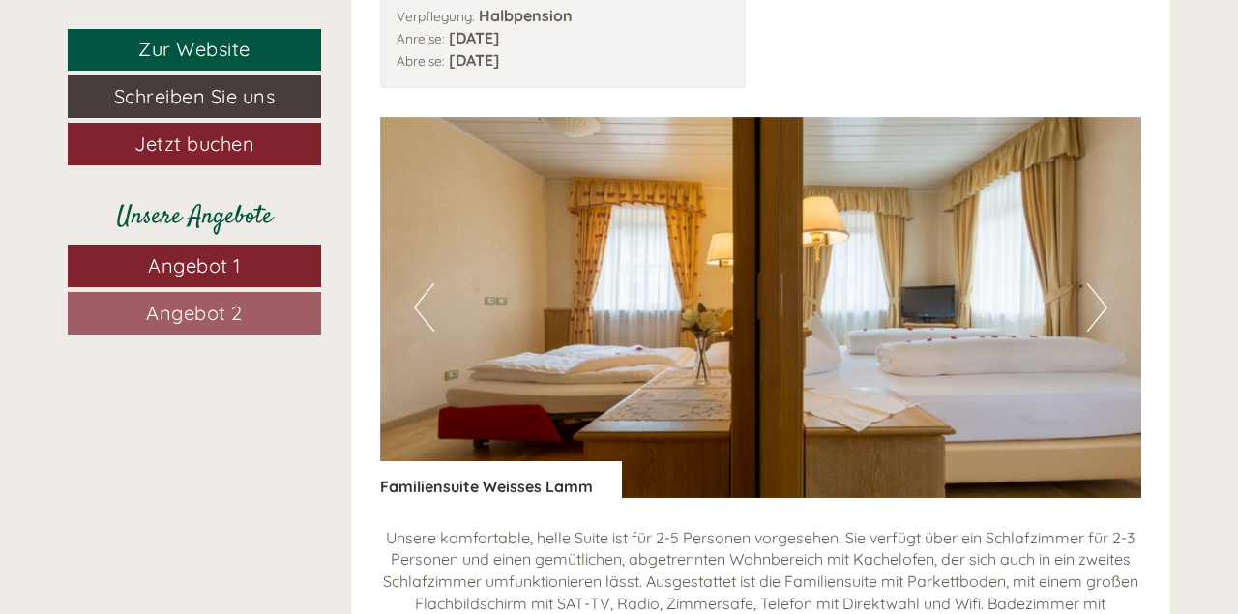
click at [1090, 303] on button "Next" at bounding box center [1097, 307] width 20 height 48
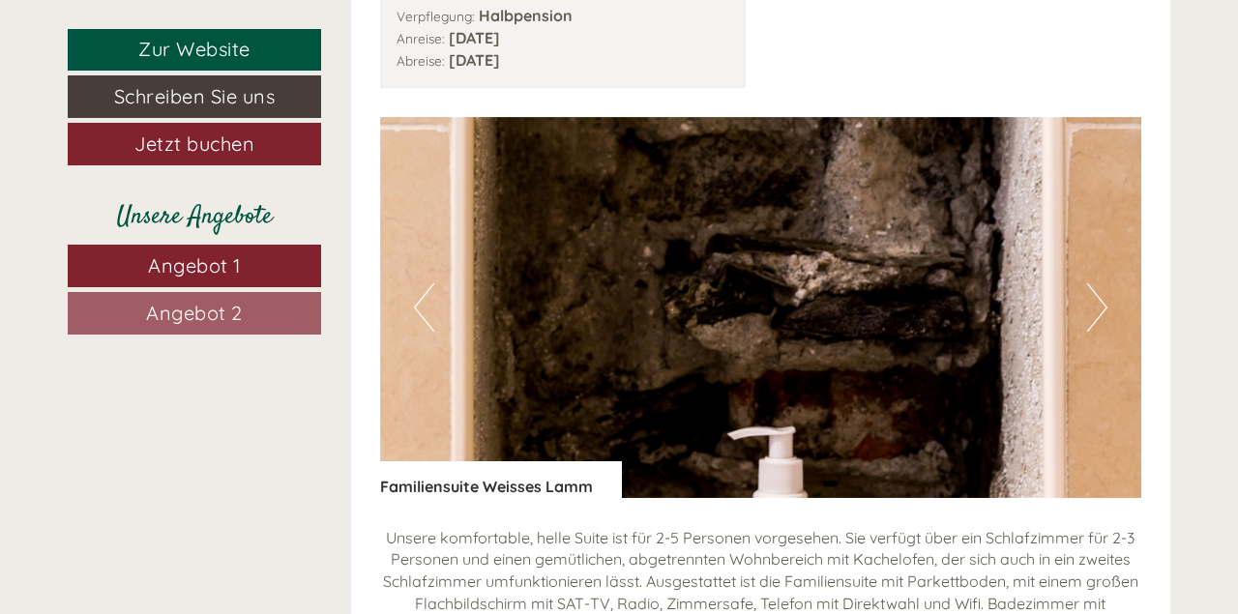
click at [1090, 303] on button "Next" at bounding box center [1097, 307] width 20 height 48
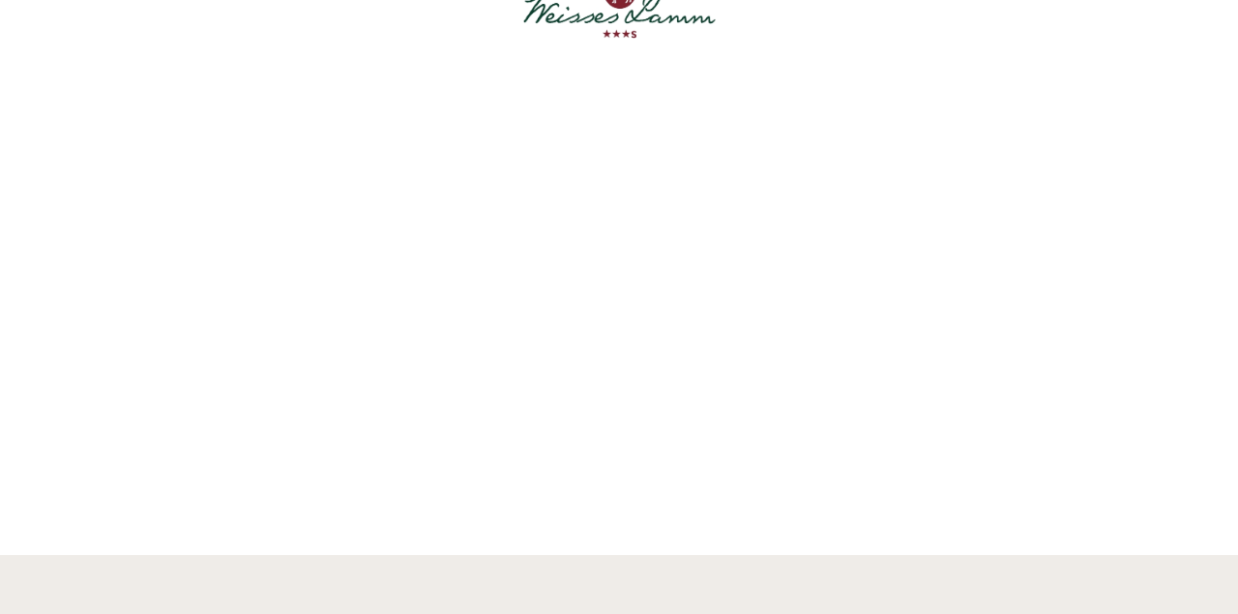
scroll to position [0, 0]
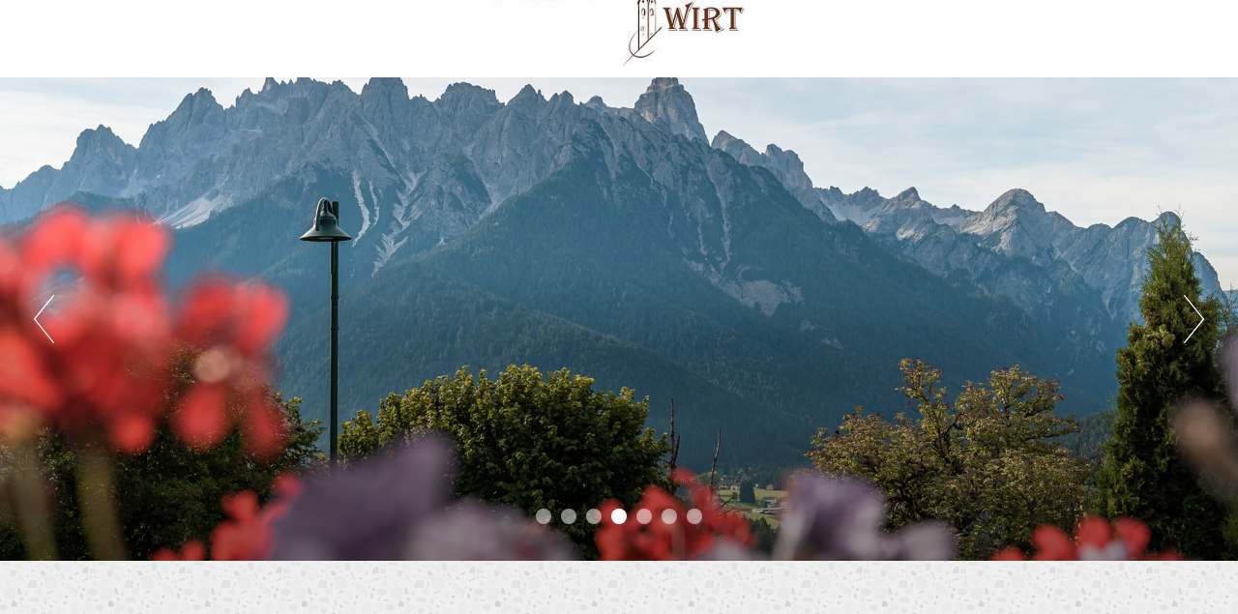
scroll to position [101, 0]
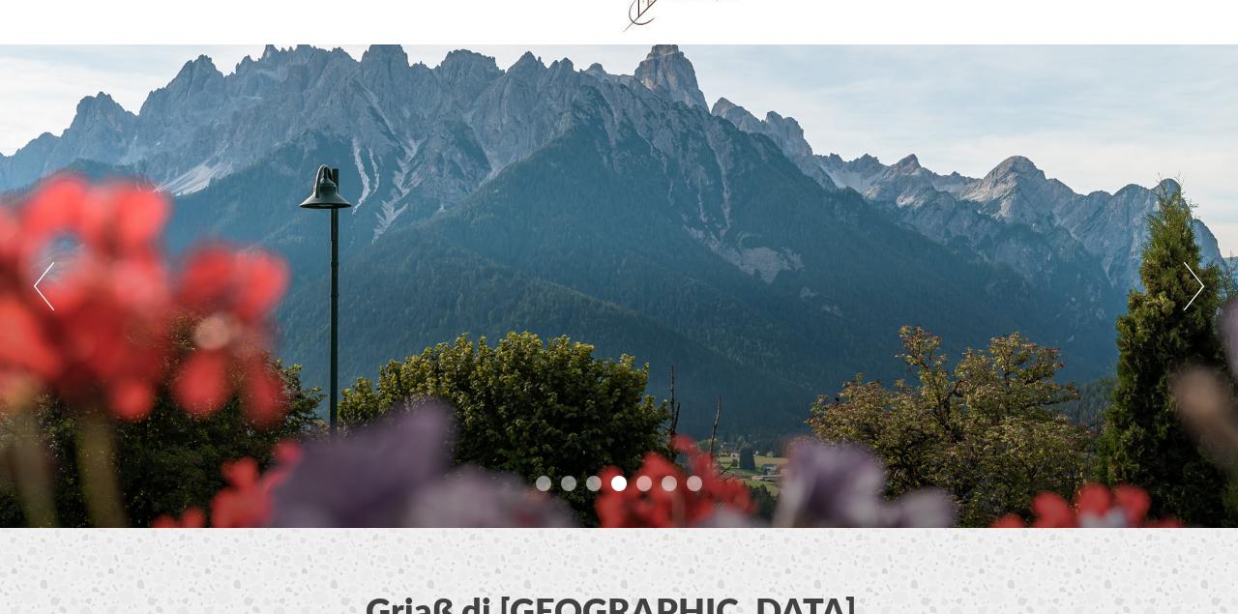
click at [1189, 274] on button "Next" at bounding box center [1194, 286] width 20 height 48
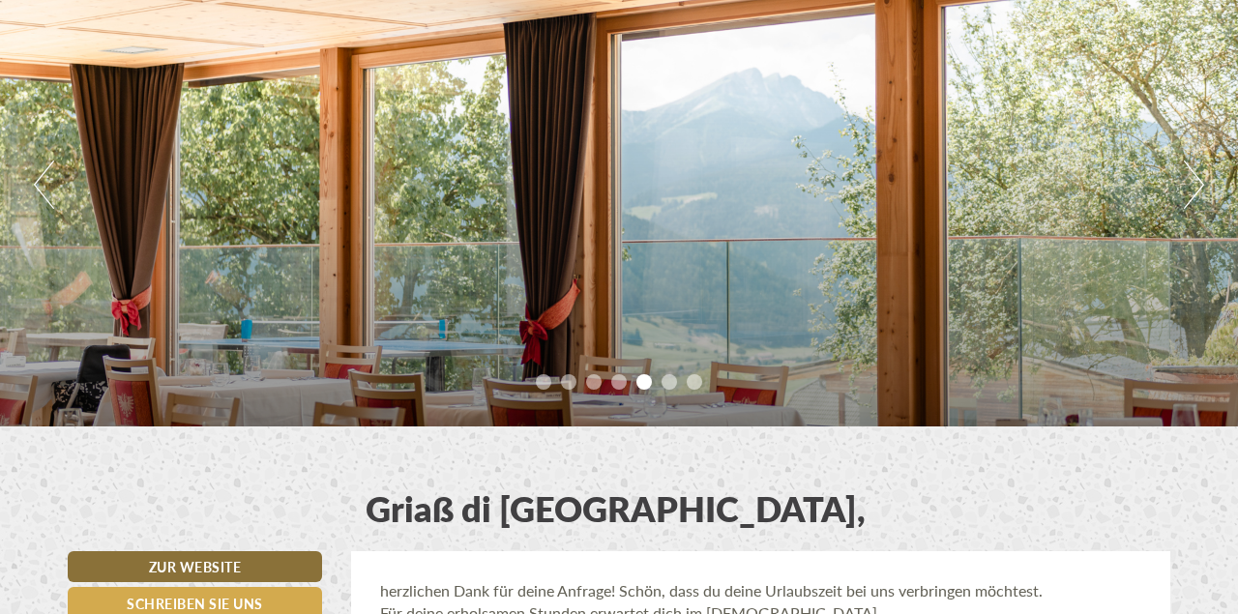
scroll to position [302, 0]
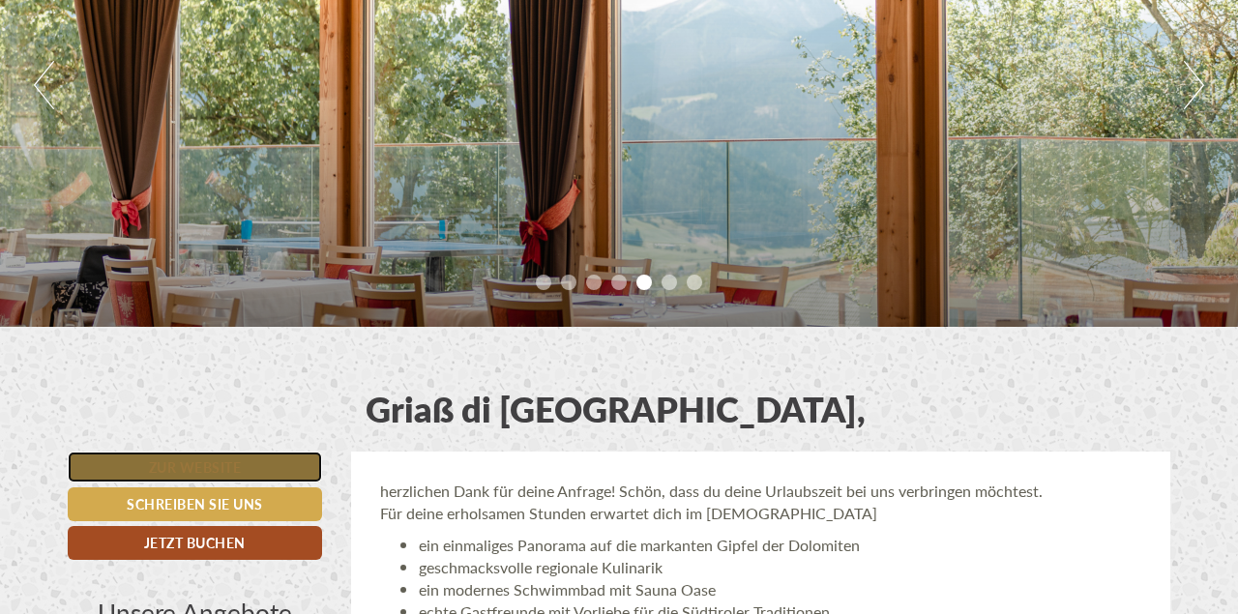
click at [181, 463] on link "Zur Website" at bounding box center [195, 467] width 254 height 31
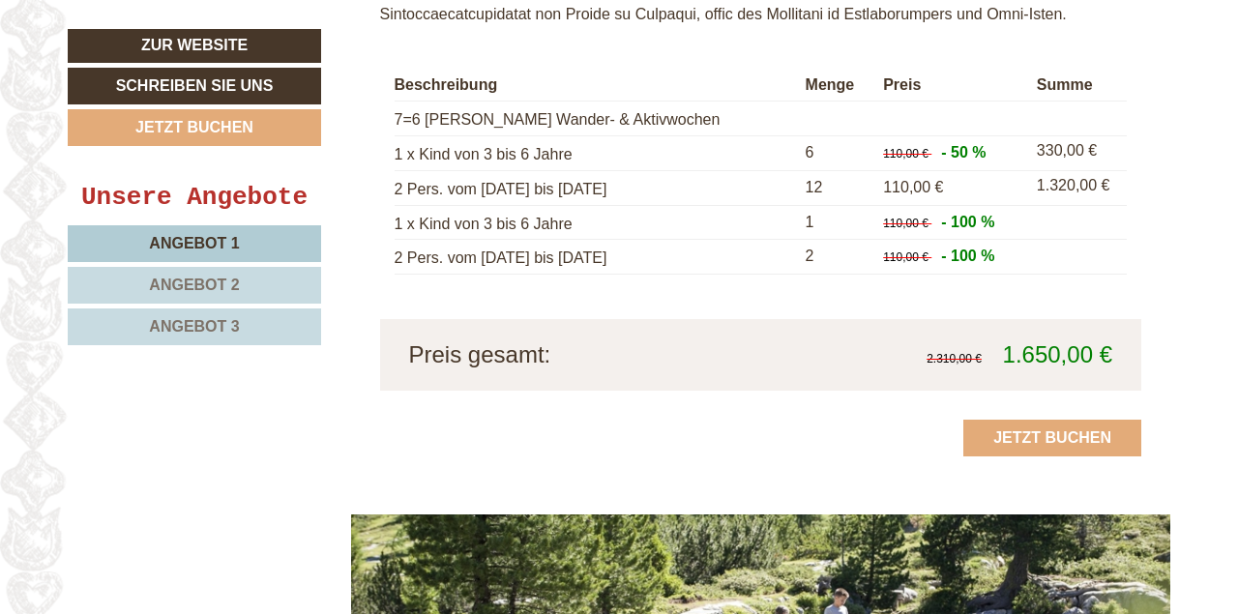
scroll to position [3119, 0]
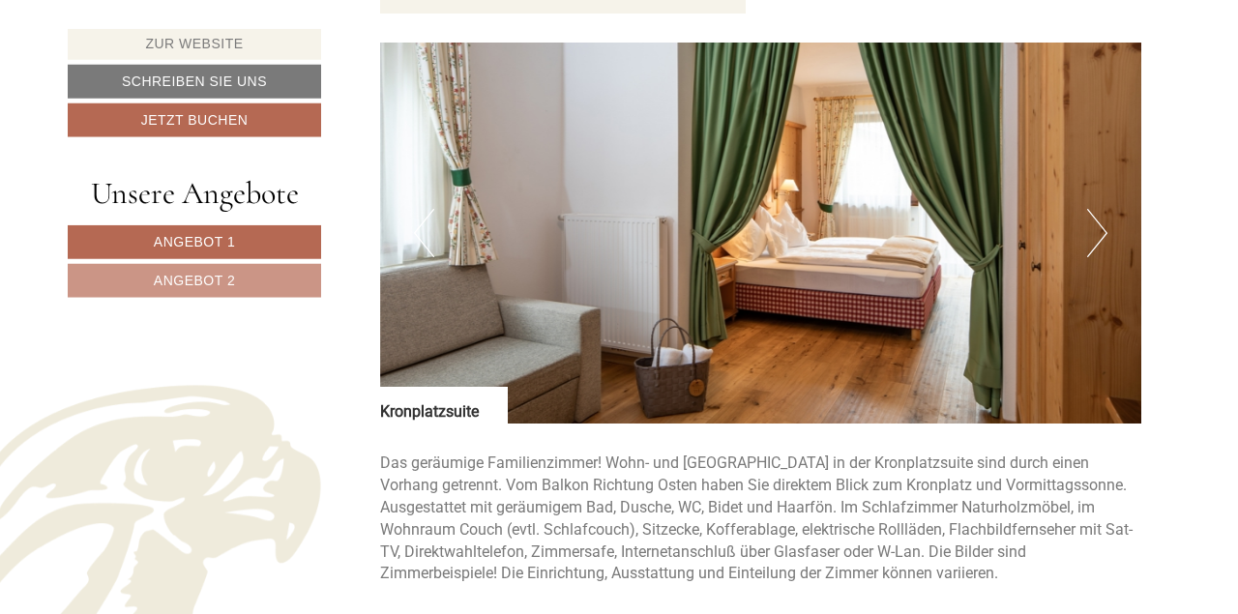
scroll to position [3521, 0]
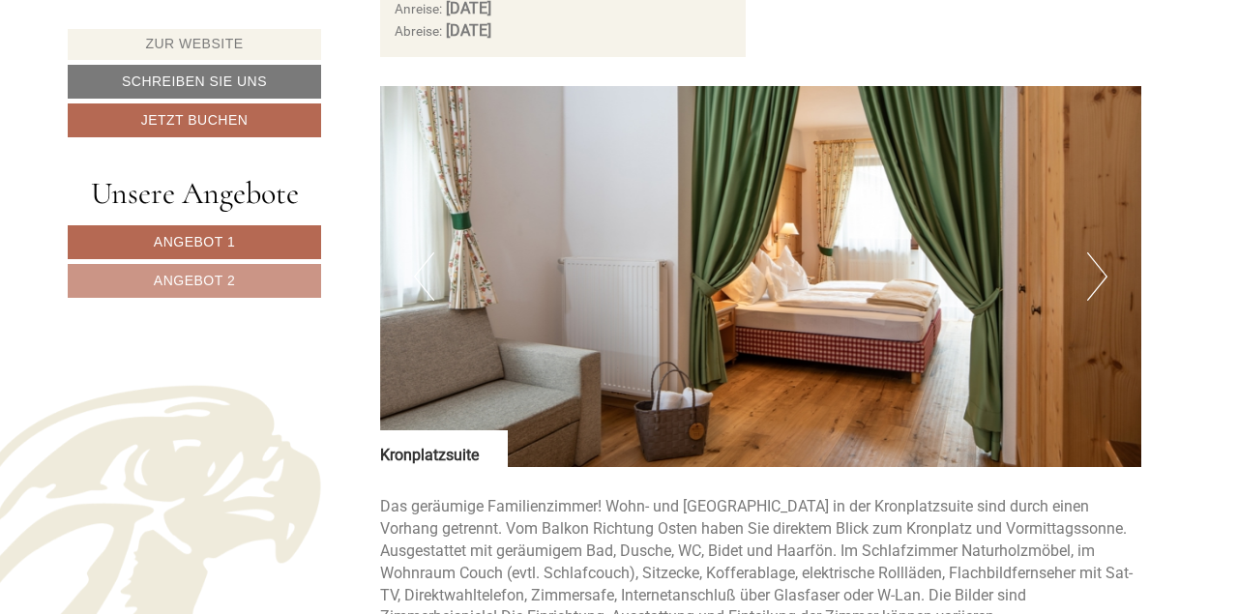
click at [1092, 252] on button "Next" at bounding box center [1097, 276] width 20 height 48
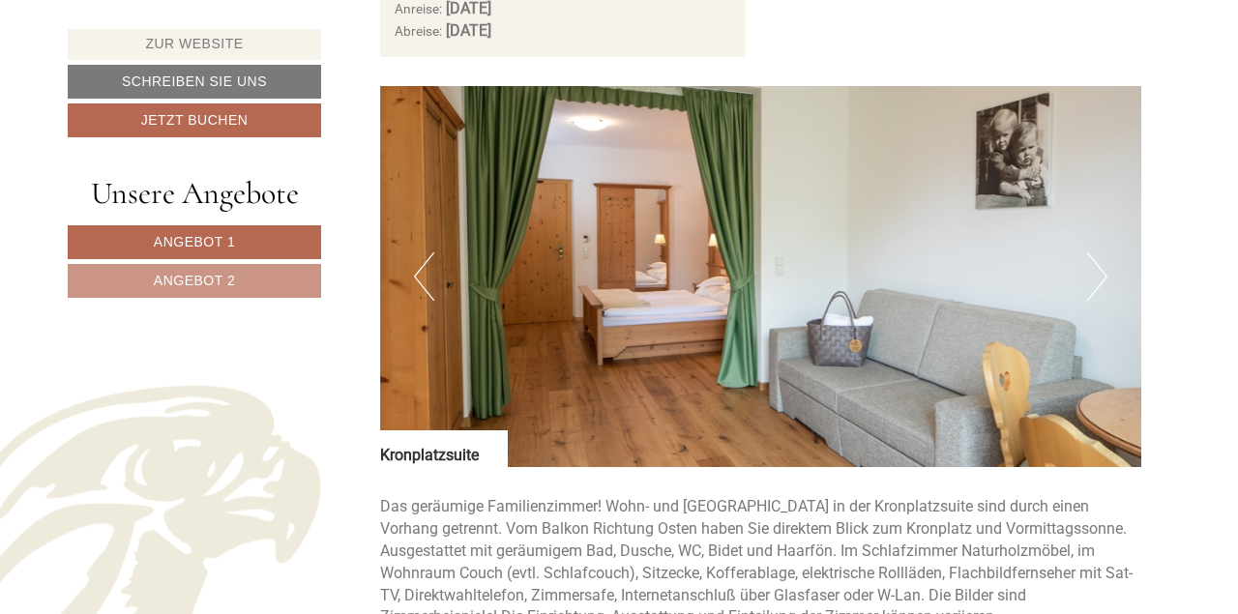
click at [1092, 252] on button "Next" at bounding box center [1097, 276] width 20 height 48
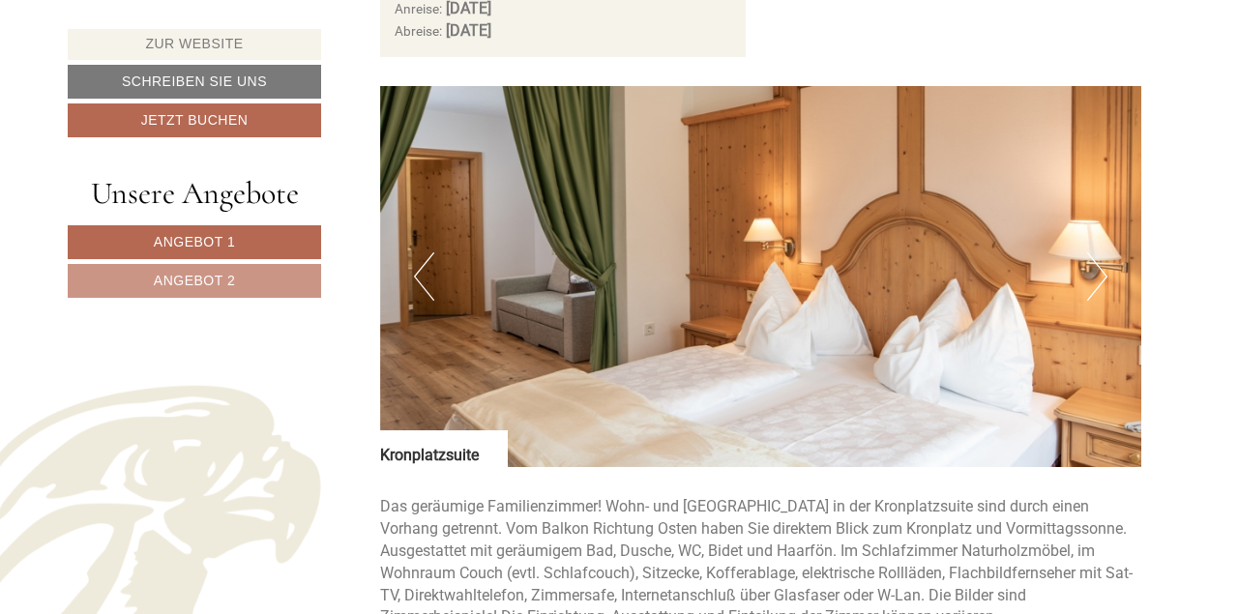
click at [1092, 252] on button "Next" at bounding box center [1097, 276] width 20 height 48
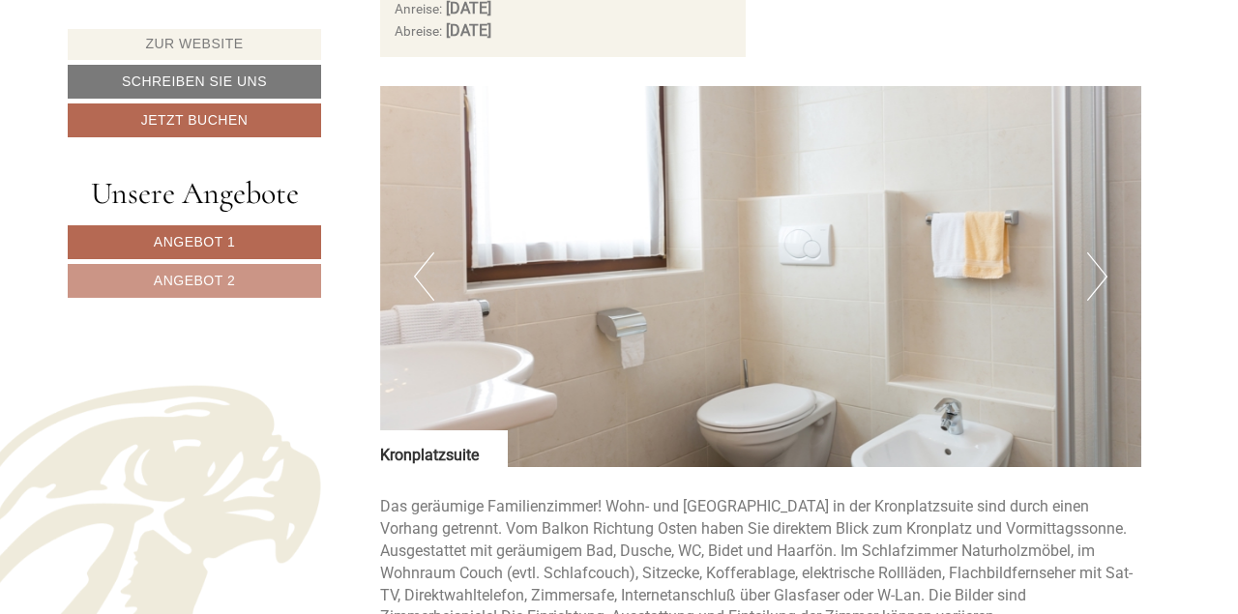
click at [1092, 252] on button "Next" at bounding box center [1097, 276] width 20 height 48
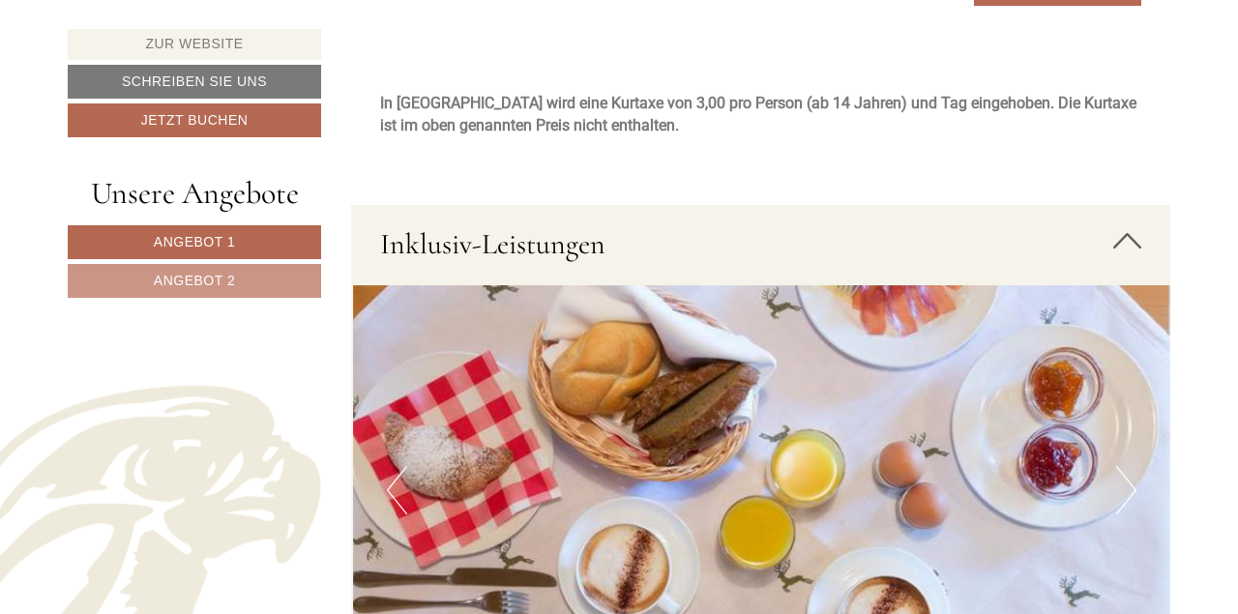
scroll to position [5131, 0]
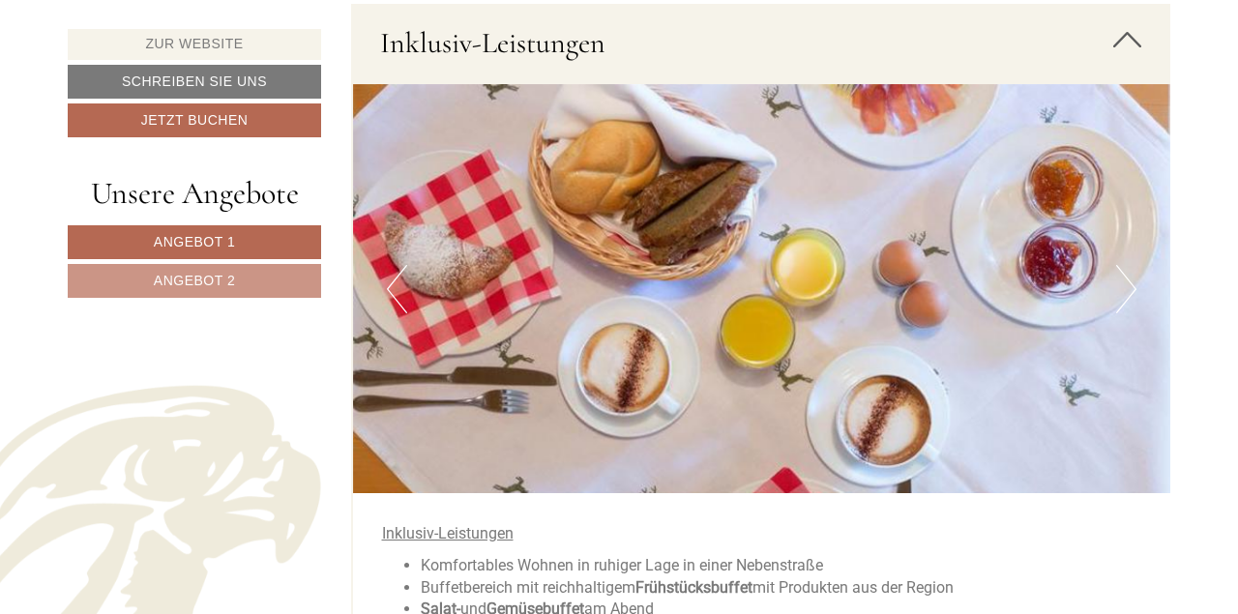
click at [1125, 265] on button "Next" at bounding box center [1126, 289] width 20 height 48
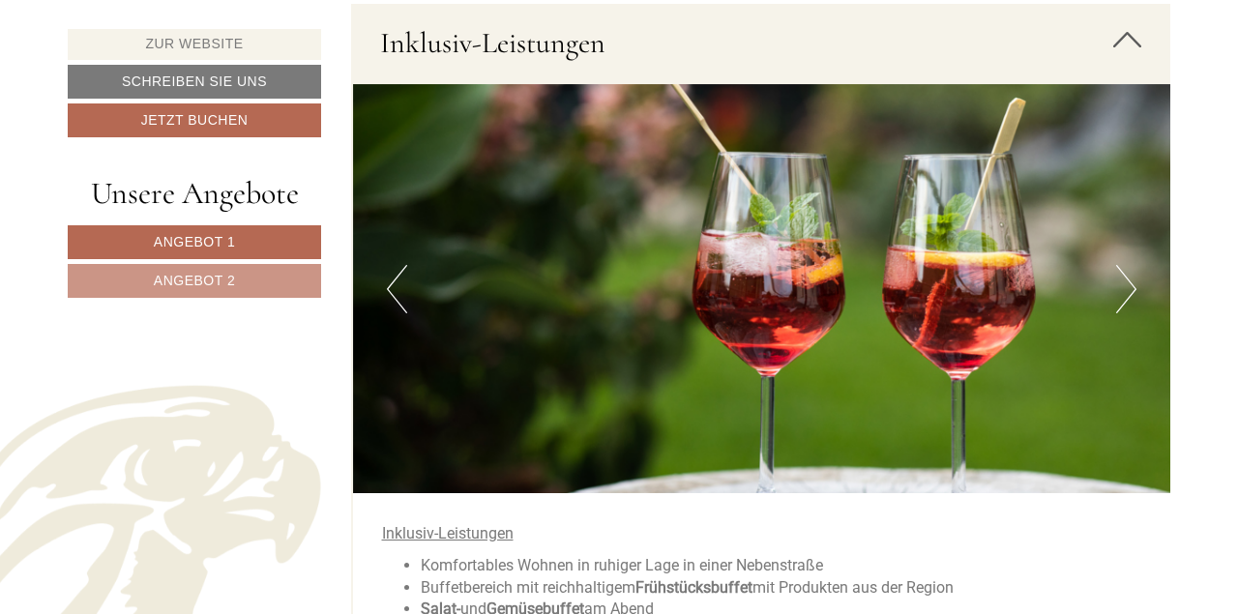
click at [1125, 265] on button "Next" at bounding box center [1126, 289] width 20 height 48
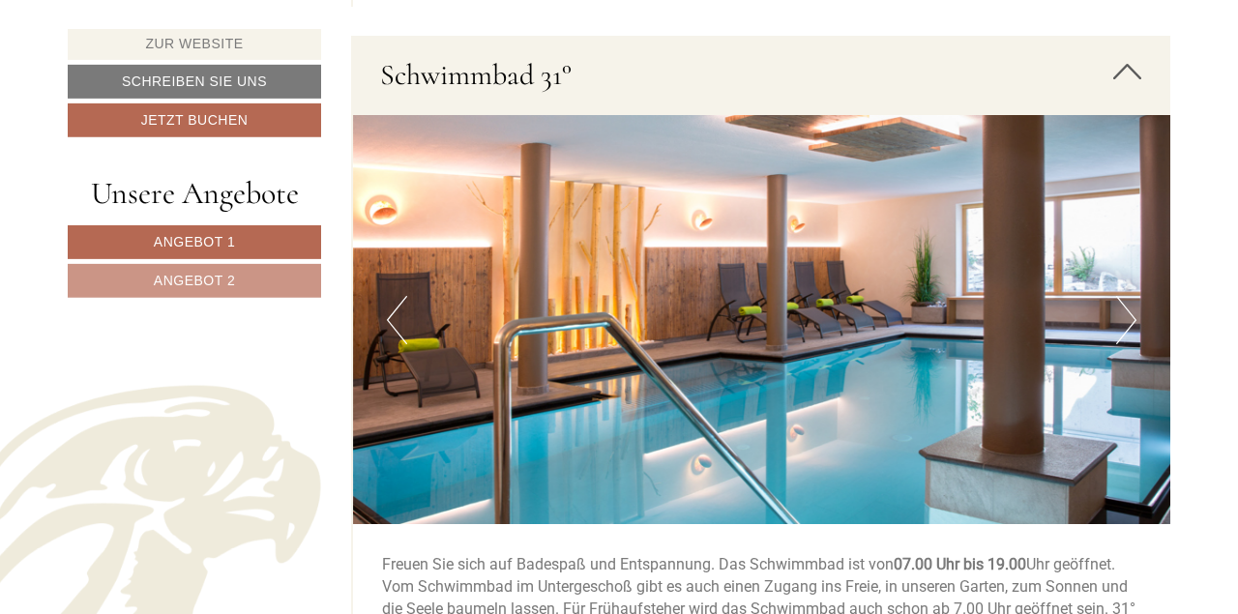
scroll to position [7546, 0]
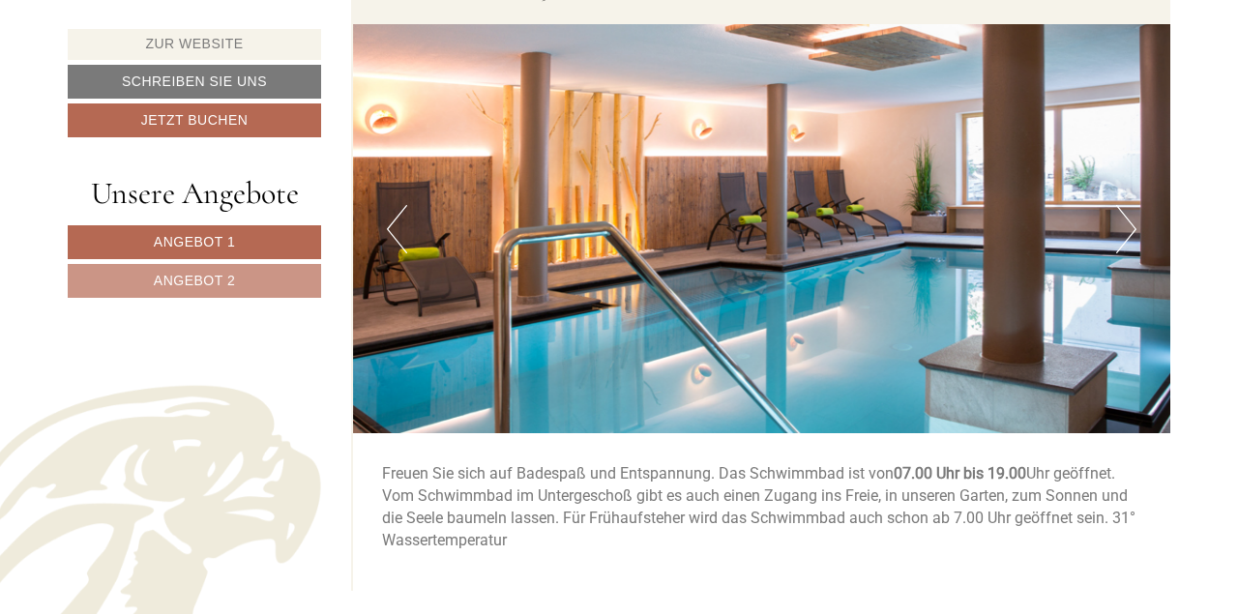
click at [1119, 205] on button "Next" at bounding box center [1126, 229] width 20 height 48
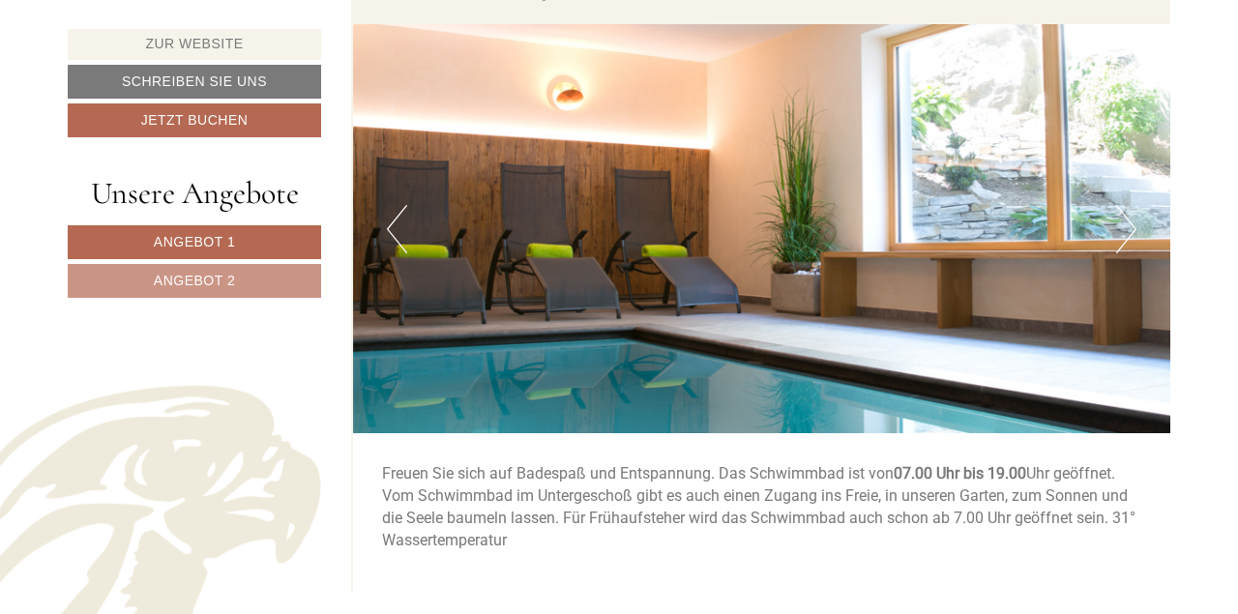
click at [1119, 205] on button "Next" at bounding box center [1126, 229] width 20 height 48
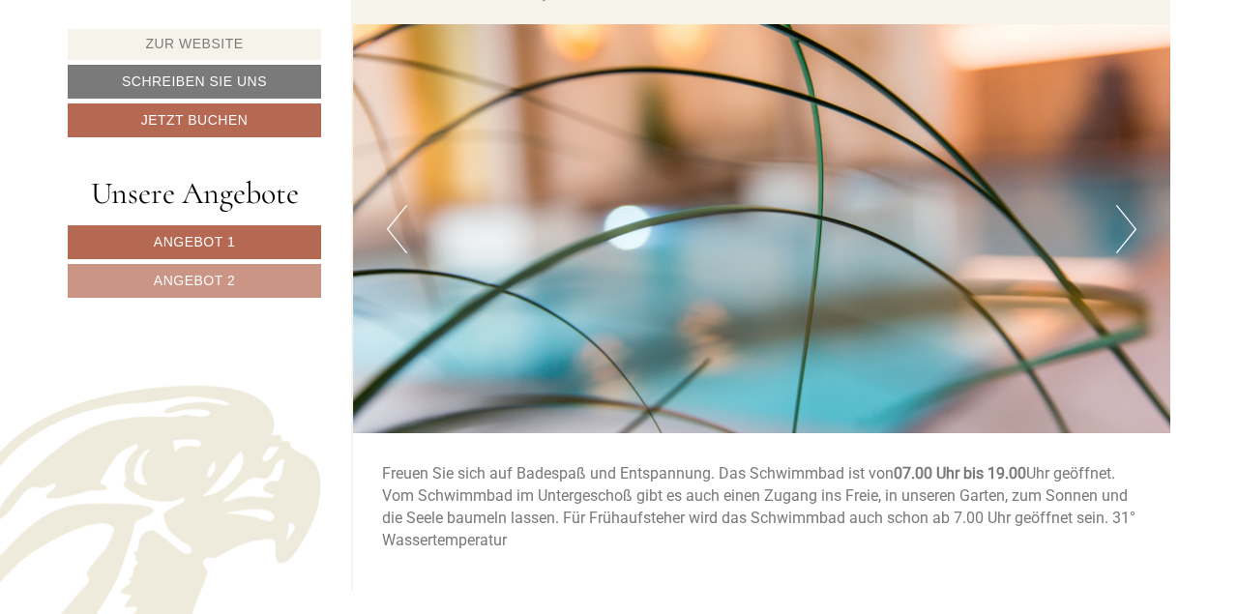
click at [1119, 205] on button "Next" at bounding box center [1126, 229] width 20 height 48
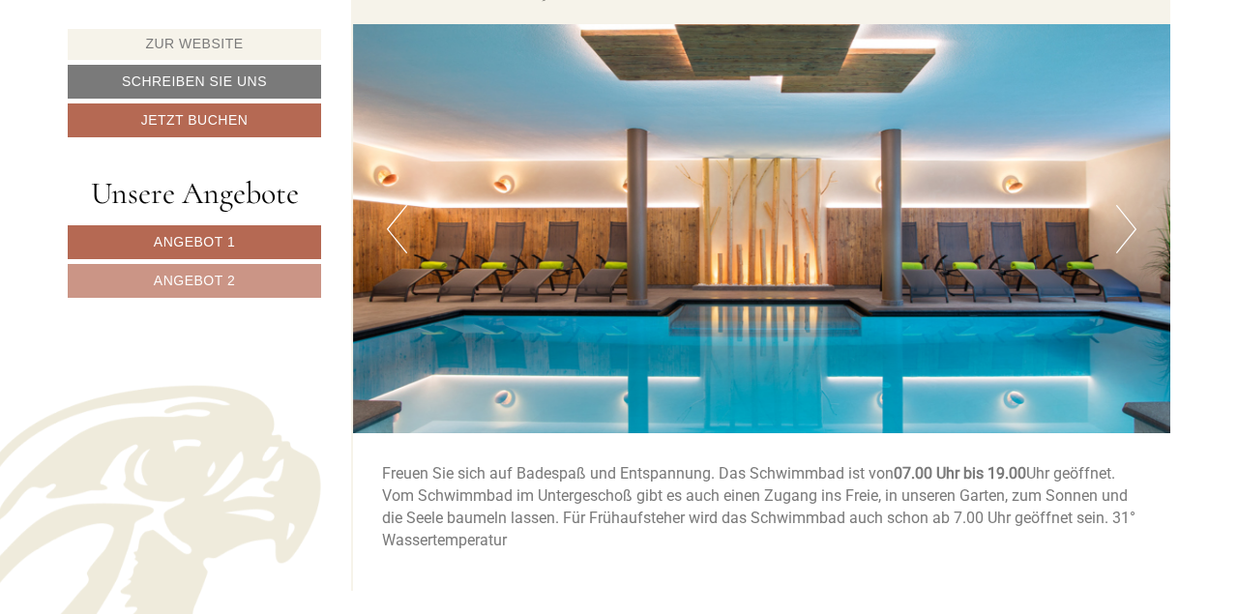
click at [1119, 205] on button "Next" at bounding box center [1126, 229] width 20 height 48
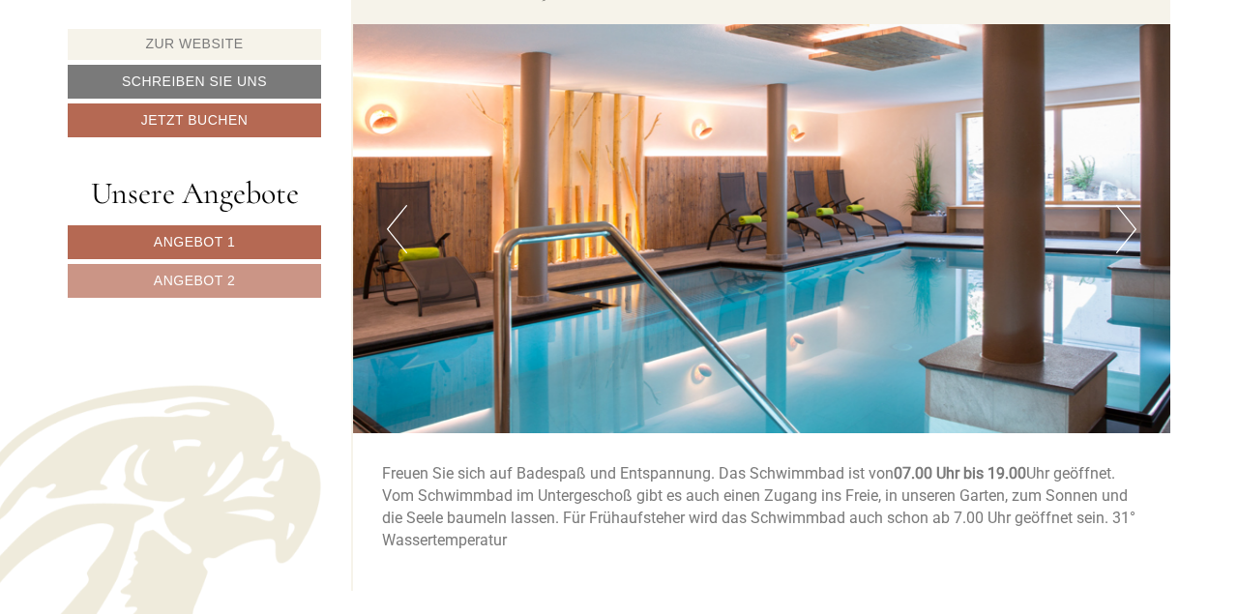
click at [1119, 205] on button "Next" at bounding box center [1126, 229] width 20 height 48
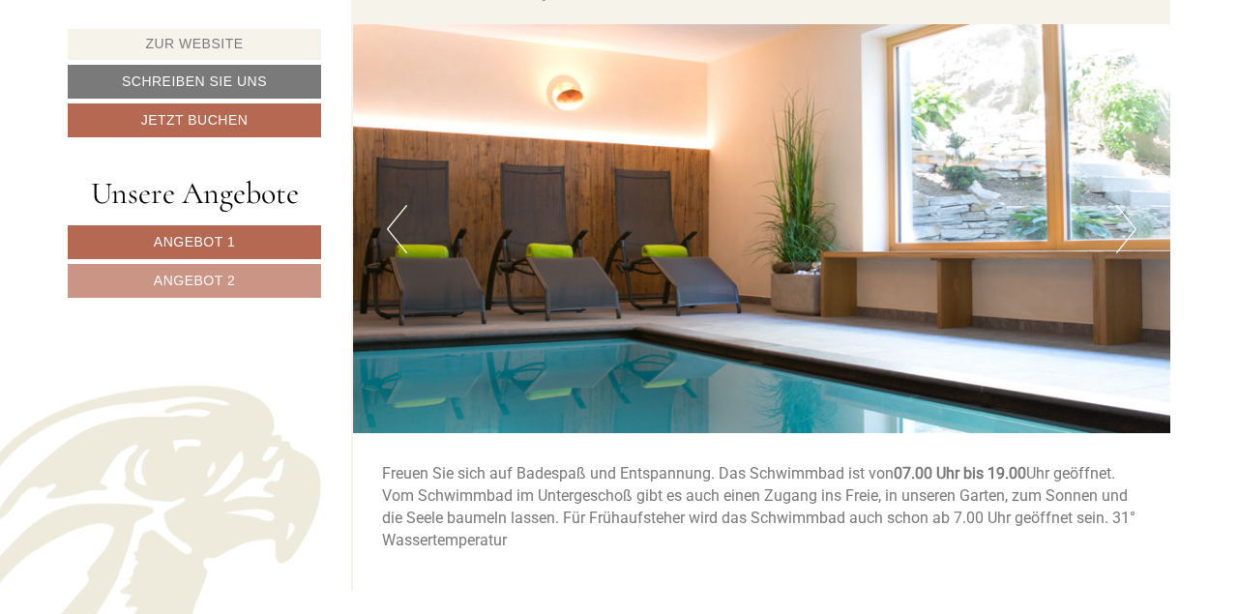
click at [1119, 205] on button "Next" at bounding box center [1126, 229] width 20 height 48
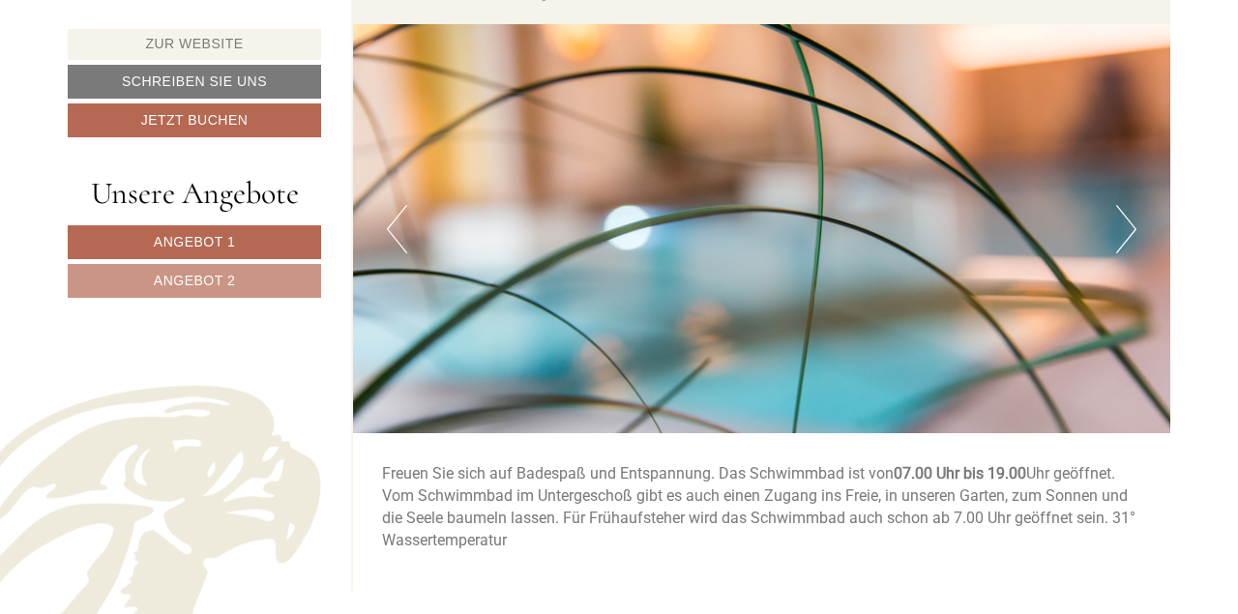
click at [1119, 205] on button "Next" at bounding box center [1126, 229] width 20 height 48
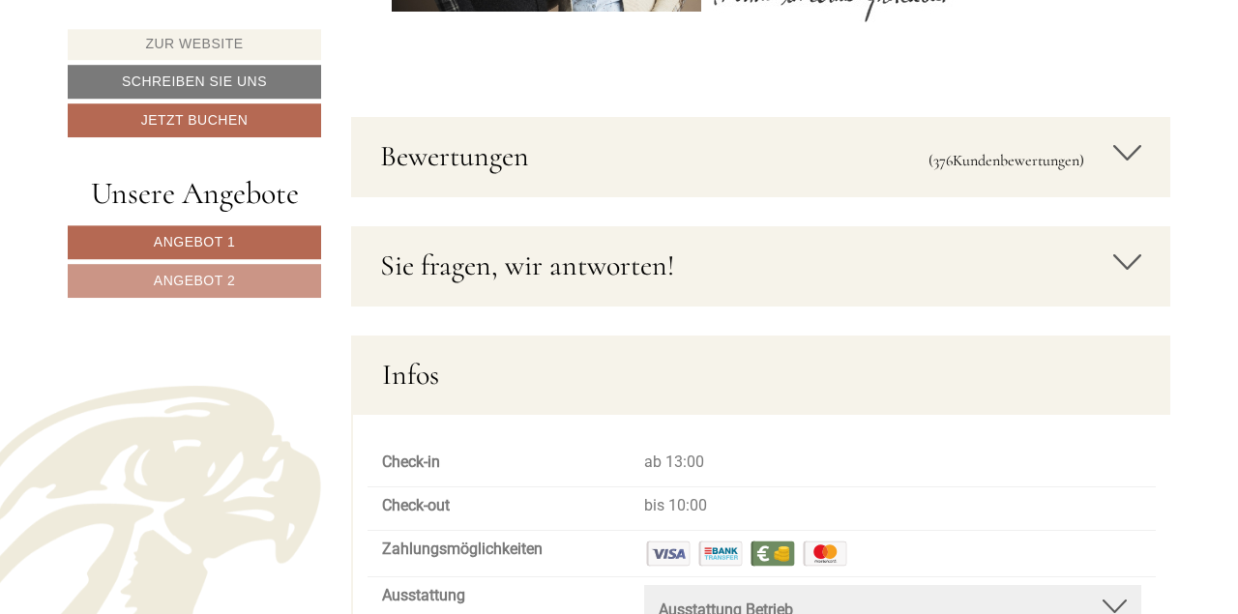
scroll to position [9759, 0]
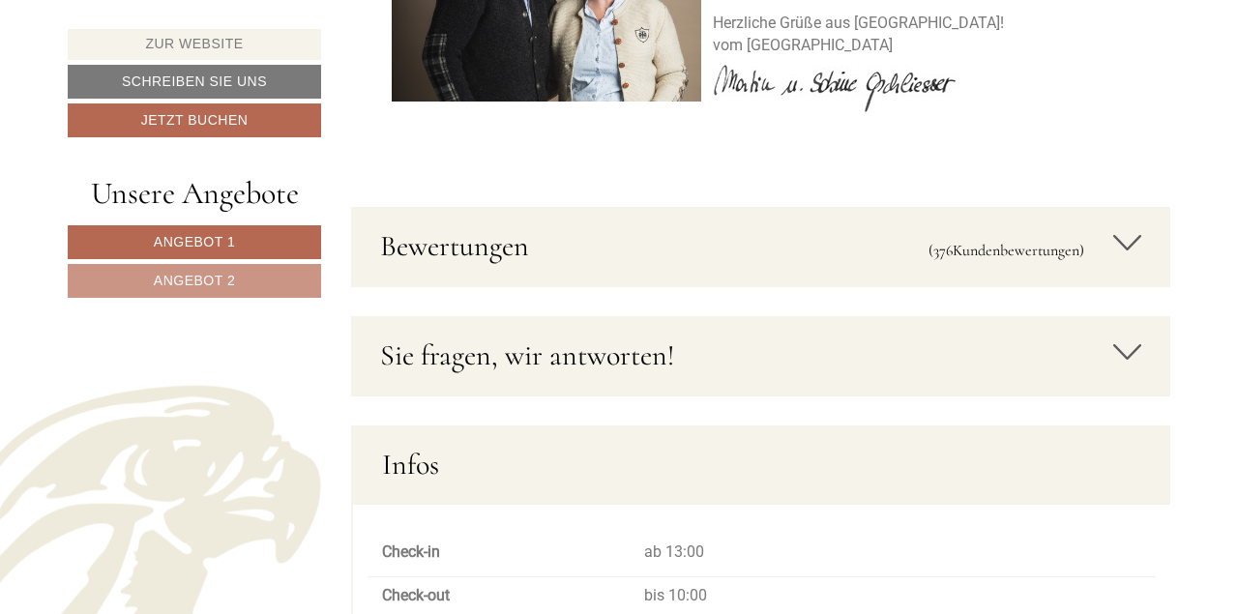
click at [1120, 226] on icon at bounding box center [1128, 242] width 28 height 33
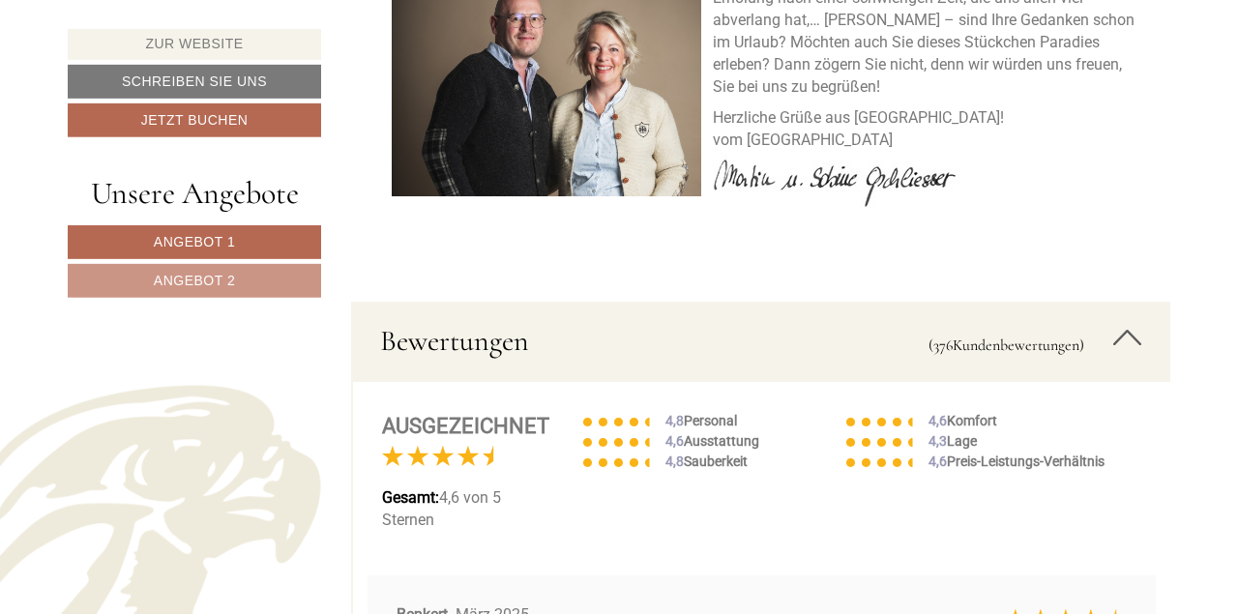
scroll to position [9659, 0]
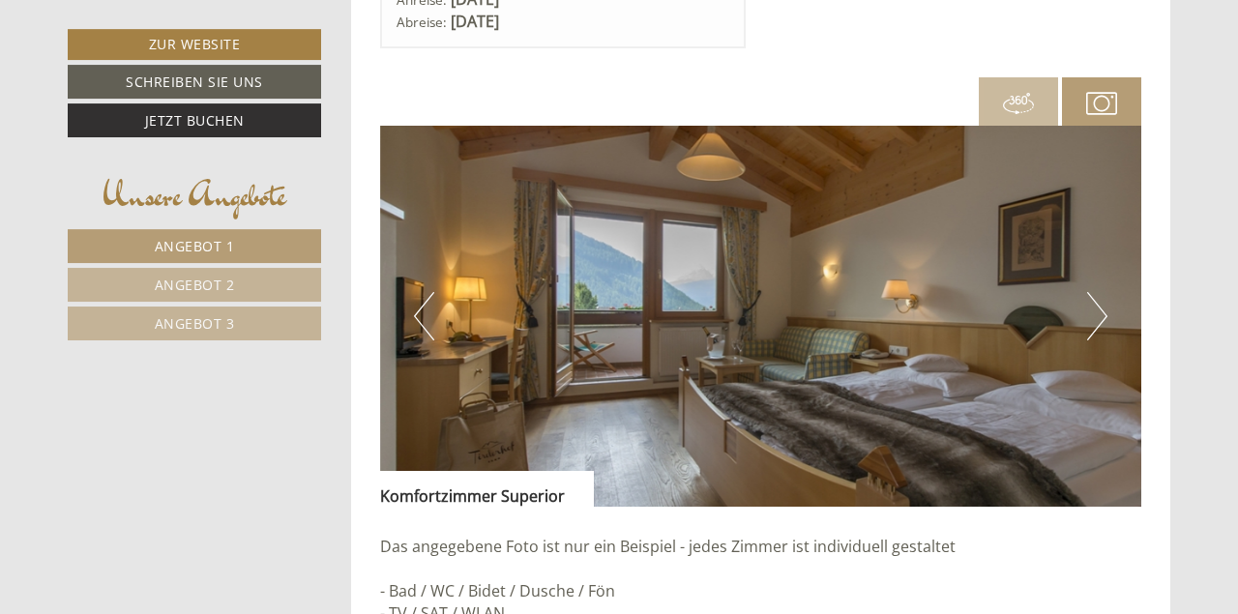
scroll to position [1610, 0]
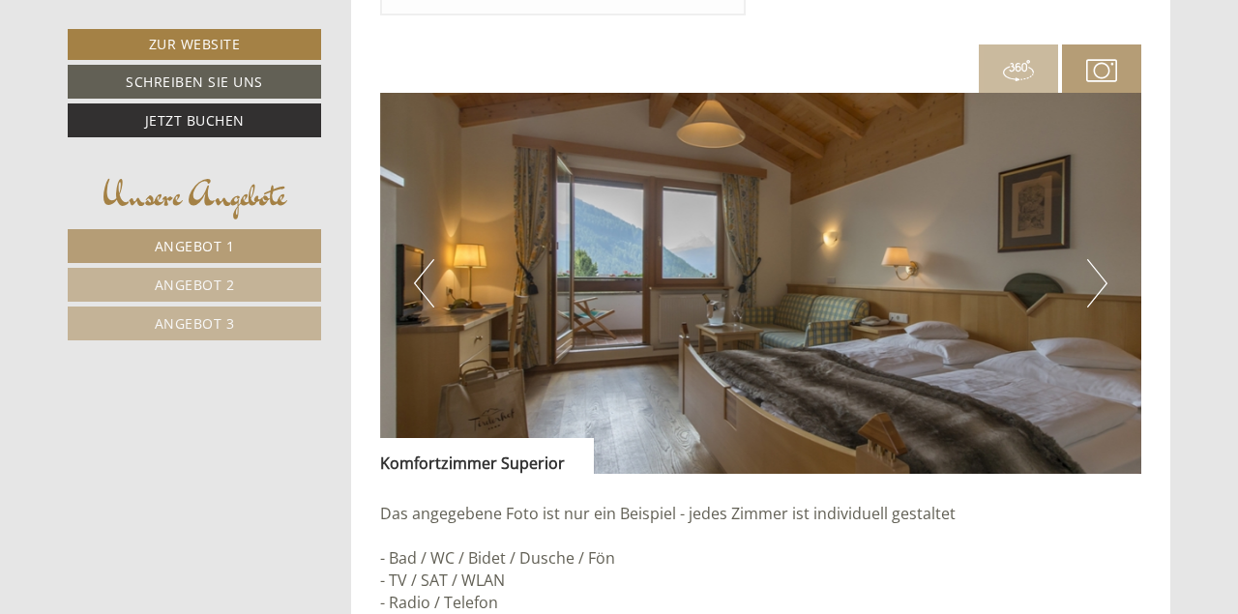
click at [1094, 271] on button "Next" at bounding box center [1097, 283] width 20 height 48
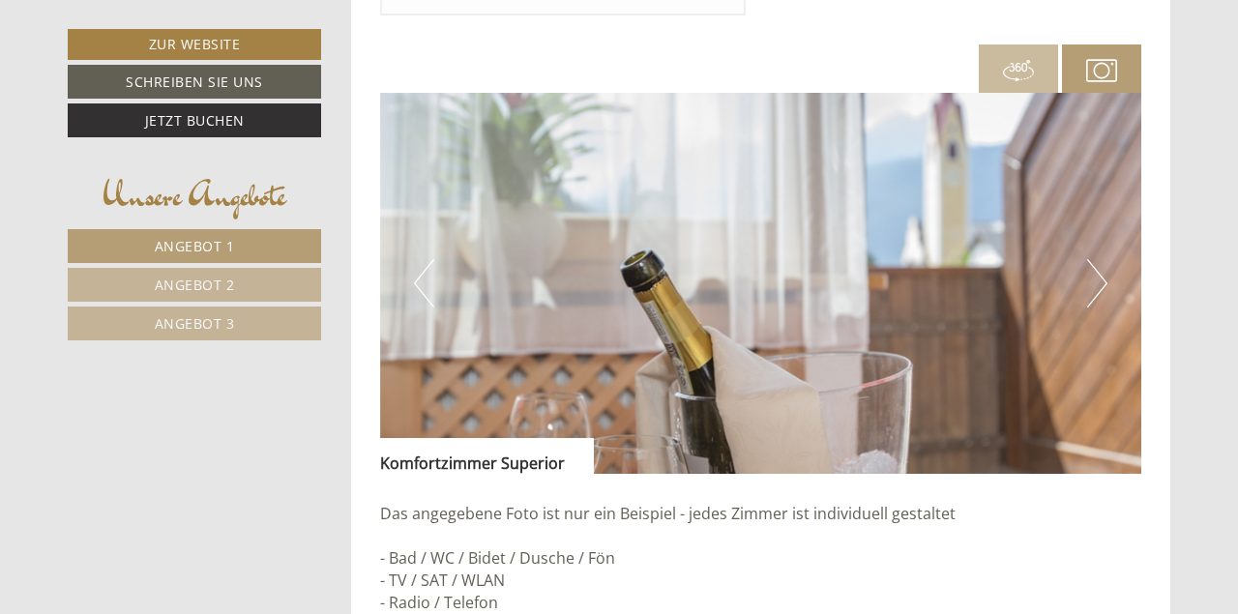
click at [1094, 271] on button "Next" at bounding box center [1097, 283] width 20 height 48
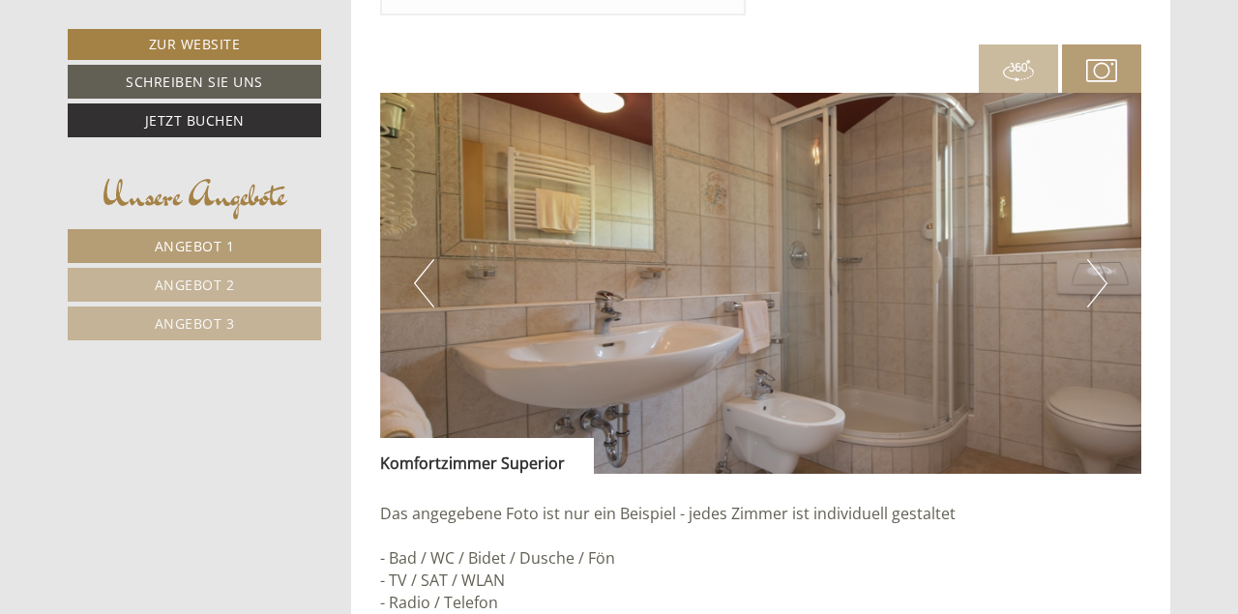
click at [1094, 271] on button "Next" at bounding box center [1097, 283] width 20 height 48
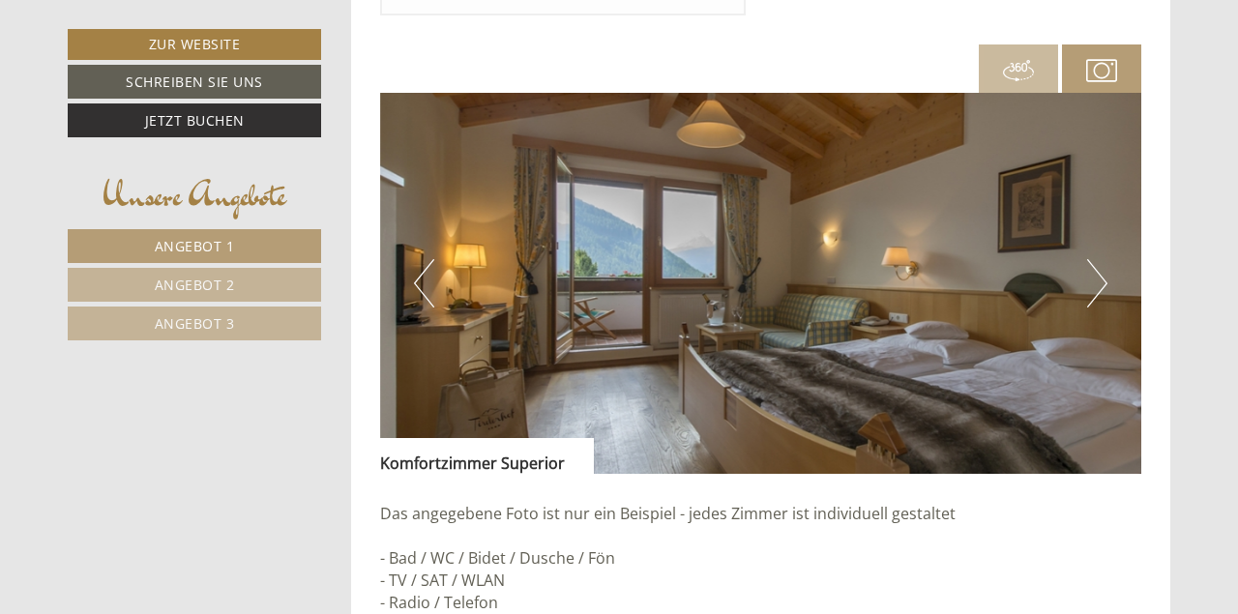
click at [1094, 271] on button "Next" at bounding box center [1097, 283] width 20 height 48
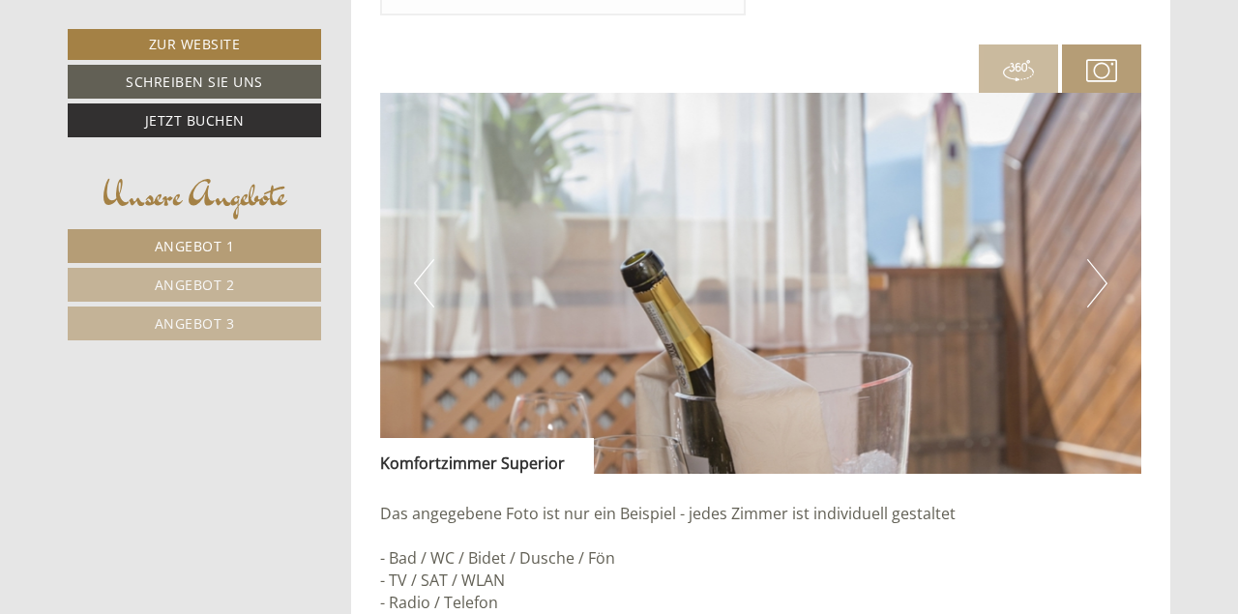
click at [1094, 271] on button "Next" at bounding box center [1097, 283] width 20 height 48
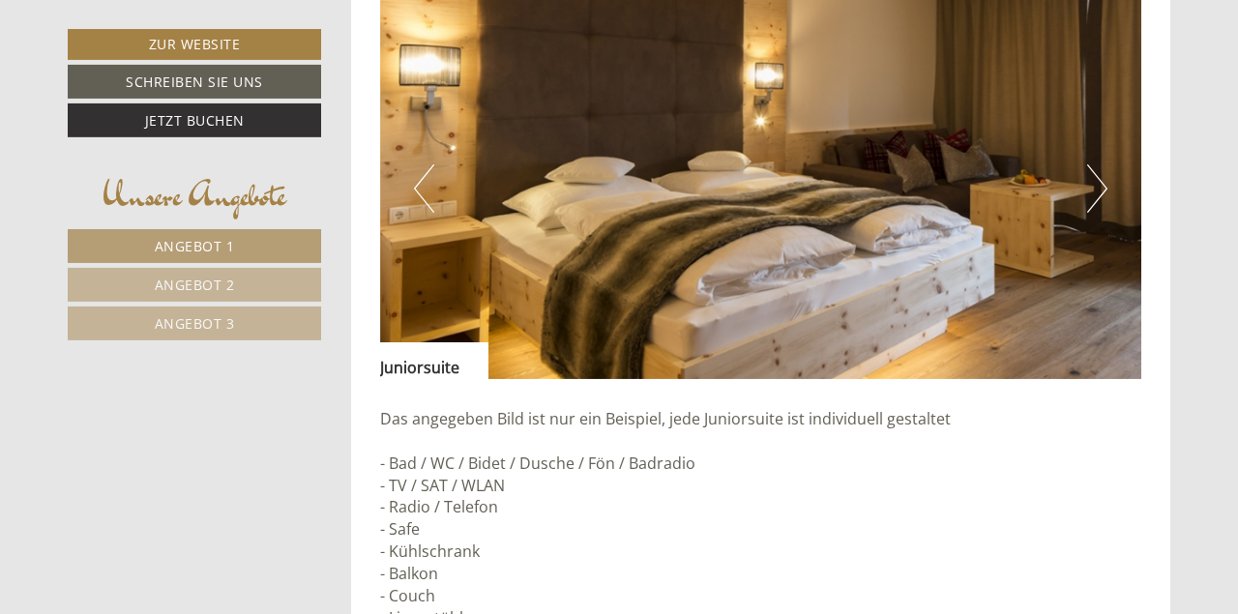
scroll to position [3119, 0]
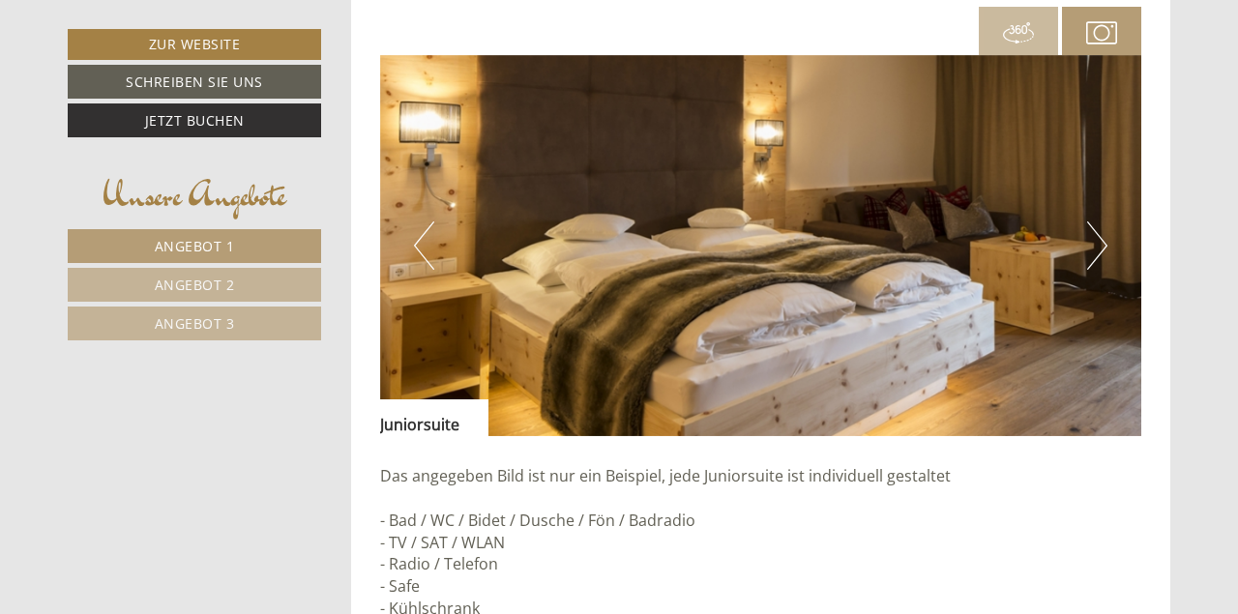
click at [1089, 247] on button "Next" at bounding box center [1097, 246] width 20 height 48
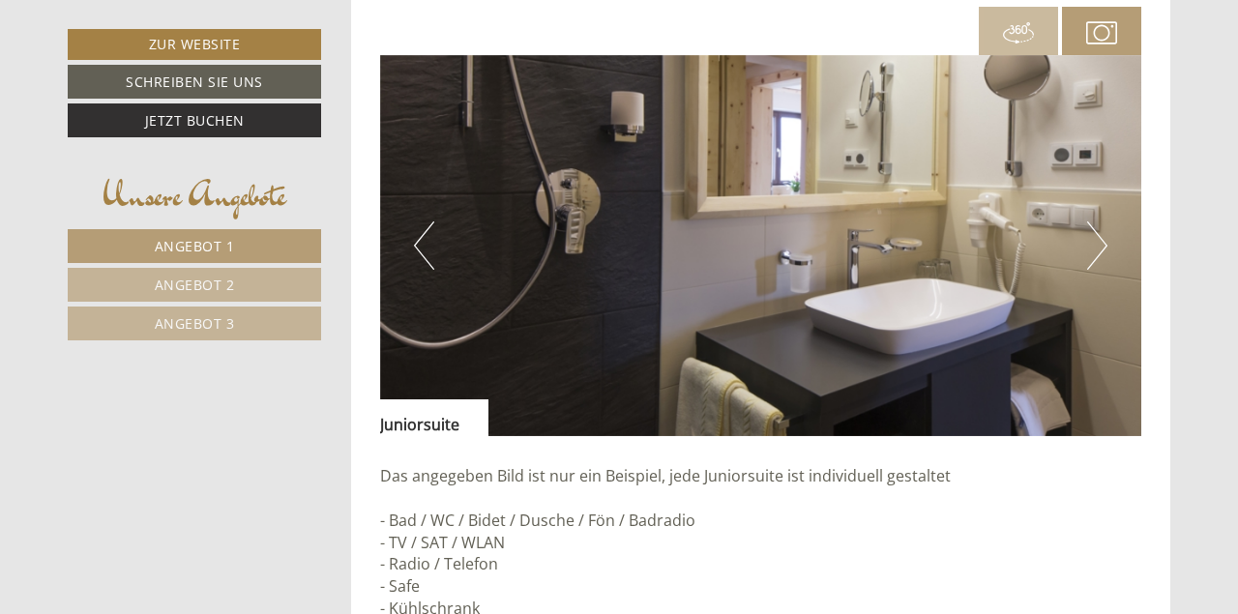
click at [1089, 247] on button "Next" at bounding box center [1097, 246] width 20 height 48
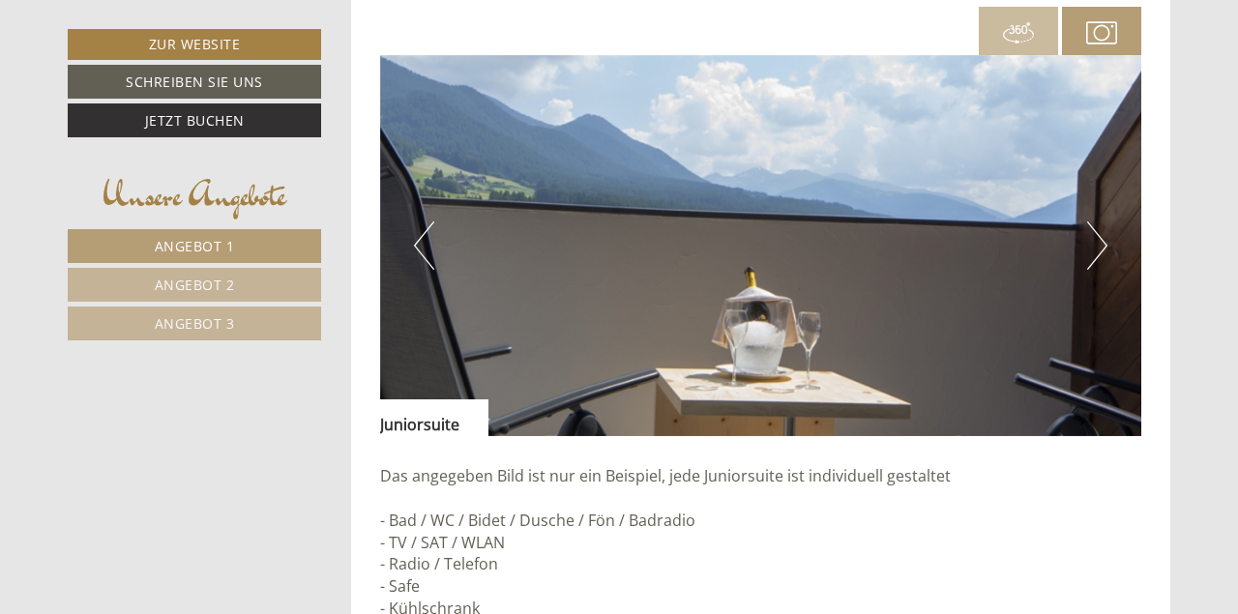
click at [1089, 247] on button "Next" at bounding box center [1097, 246] width 20 height 48
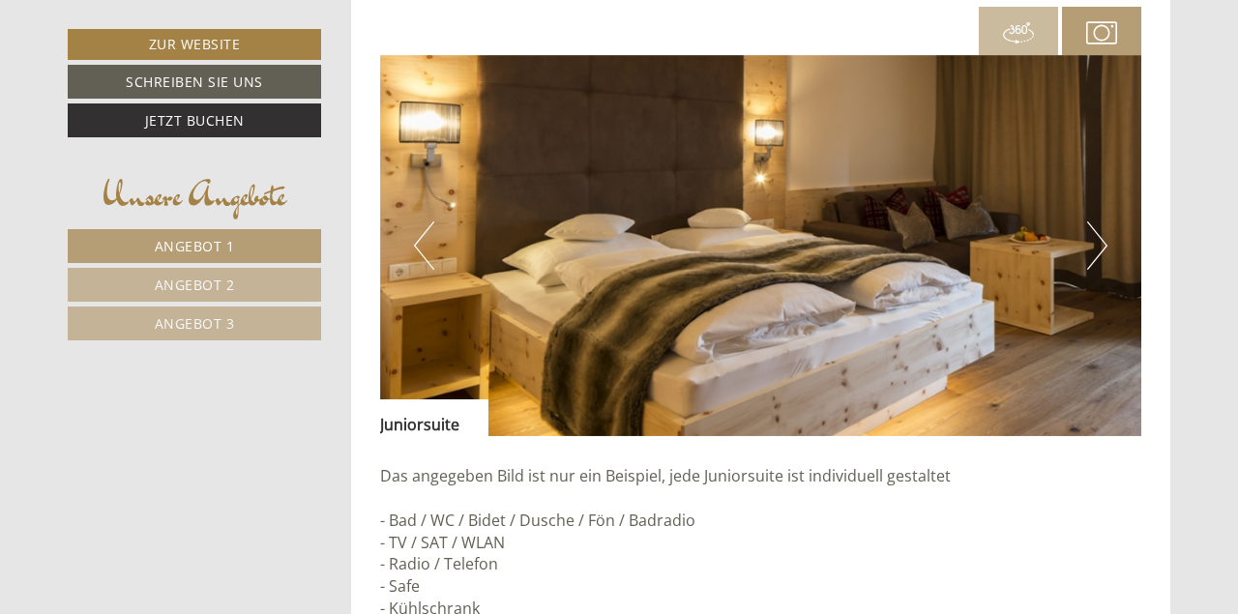
click at [1089, 247] on button "Next" at bounding box center [1097, 246] width 20 height 48
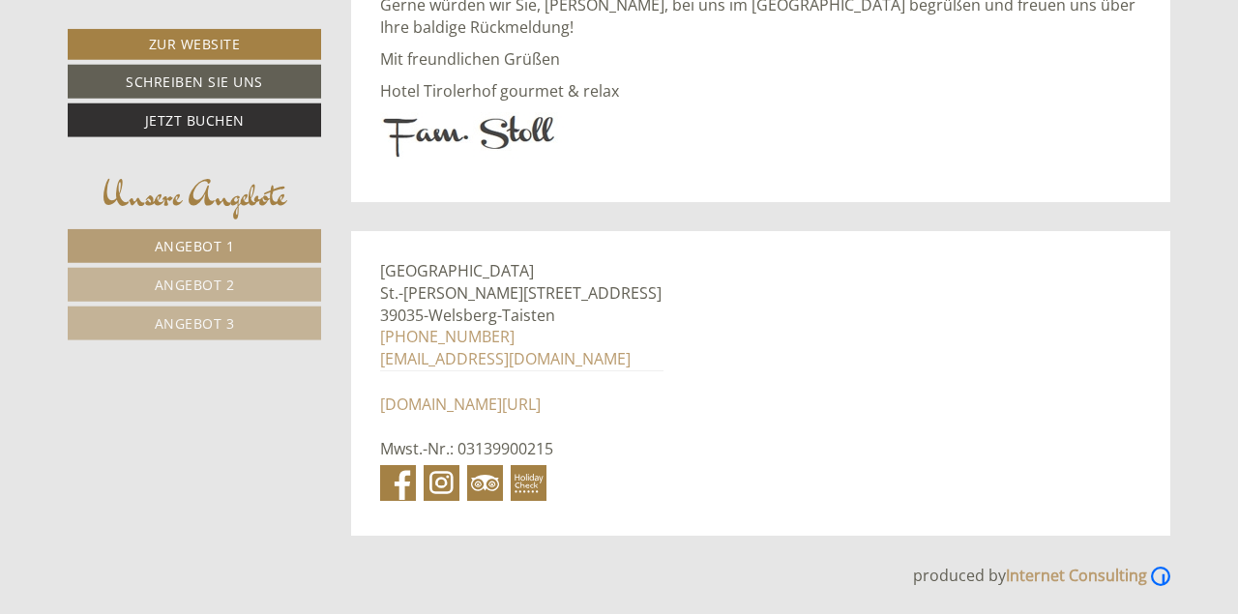
scroll to position [9880, 0]
